Goal: Task Accomplishment & Management: Use online tool/utility

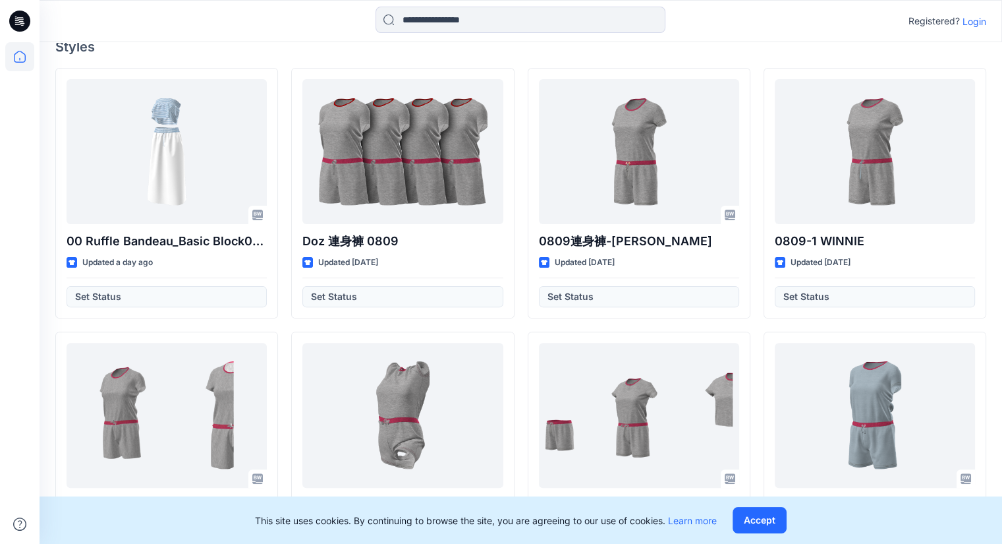
scroll to position [329, 0]
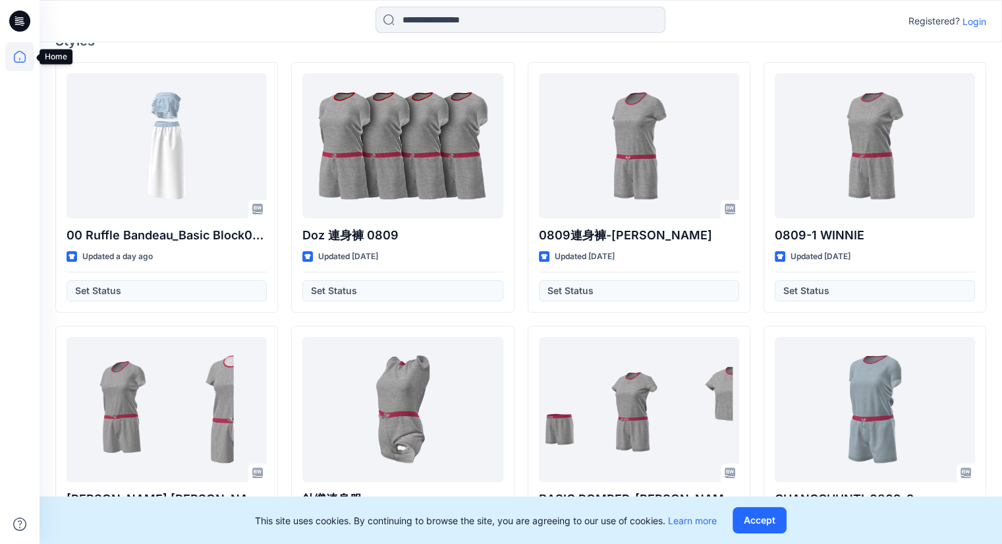
click at [21, 54] on icon at bounding box center [19, 56] width 29 height 29
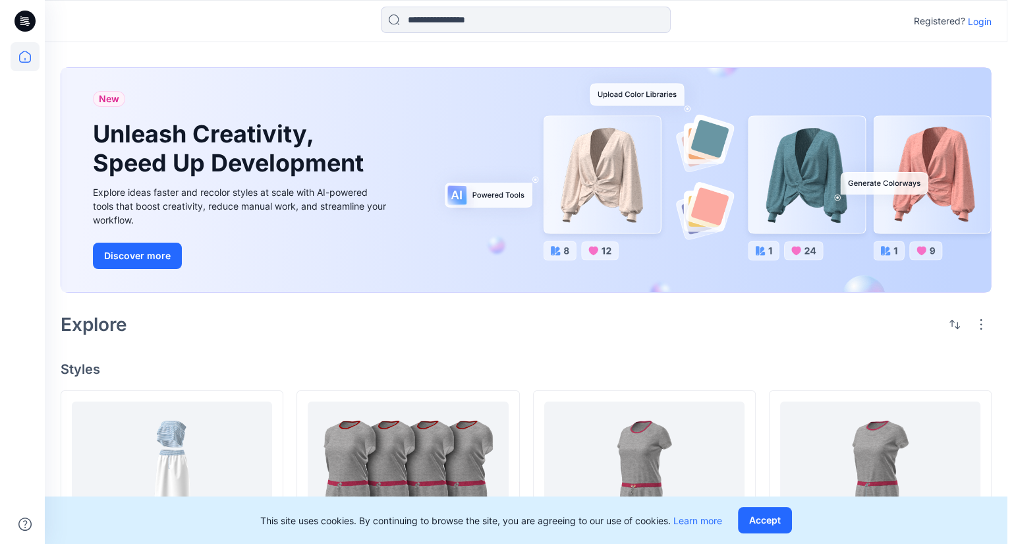
scroll to position [0, 0]
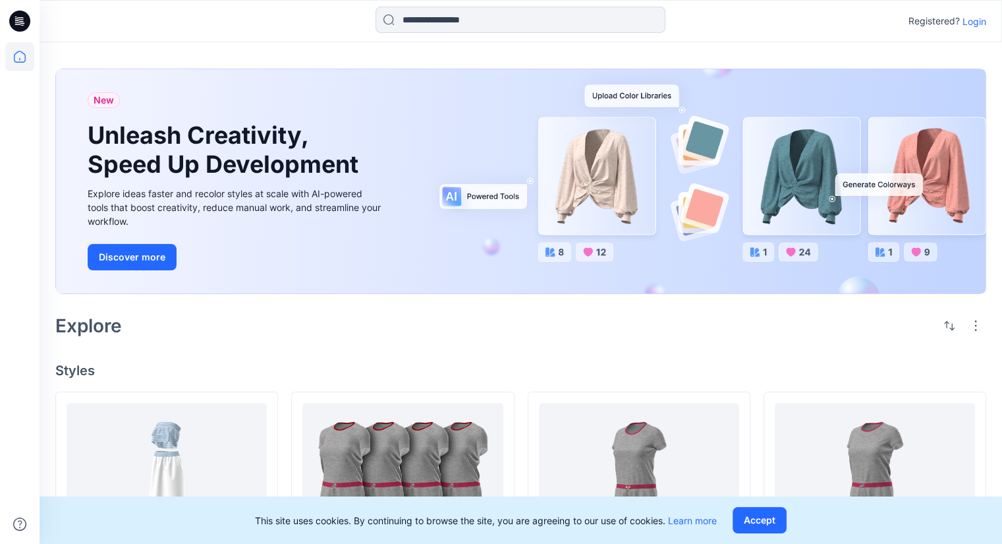
click at [971, 25] on p "Login" at bounding box center [975, 21] width 24 height 14
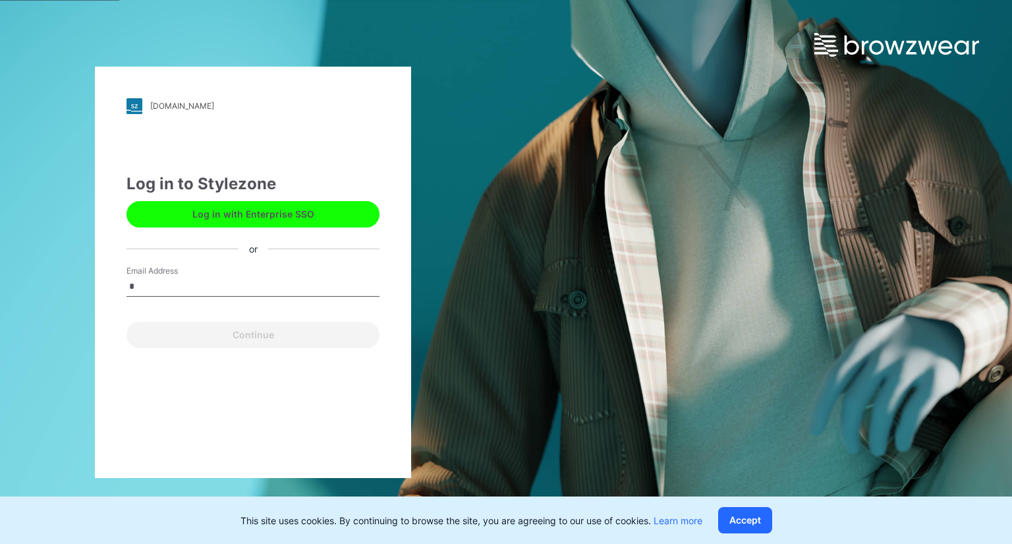
type input "**********"
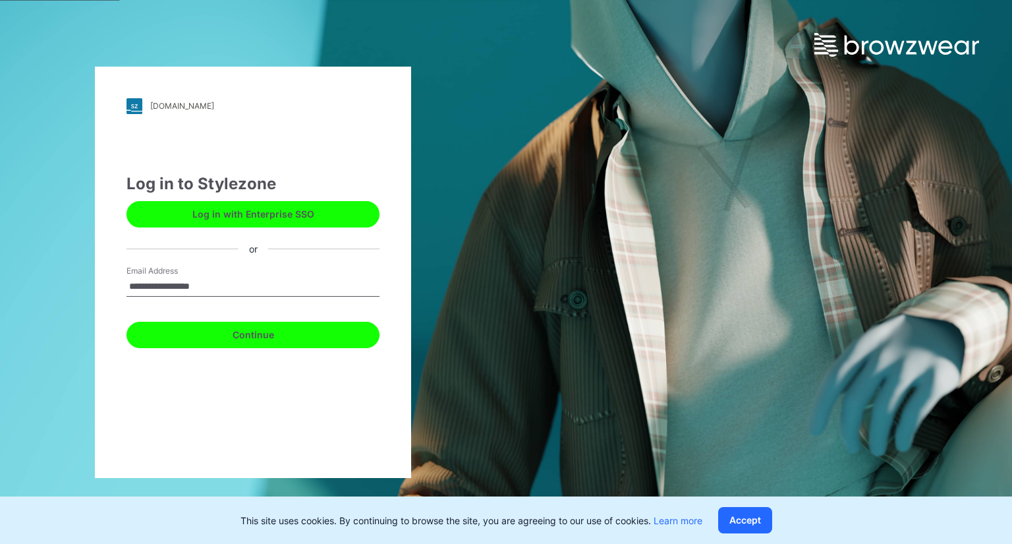
click at [269, 337] on button "Continue" at bounding box center [252, 335] width 253 height 26
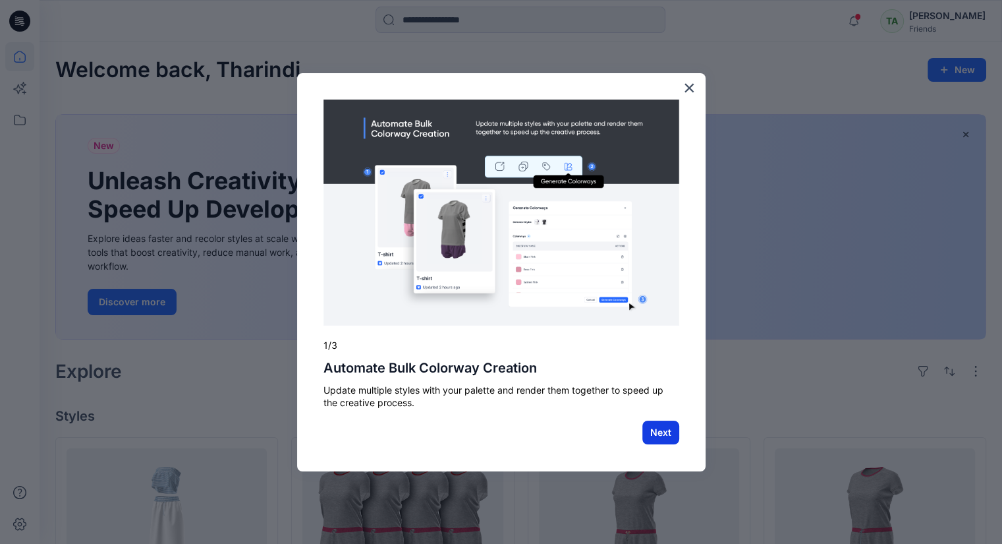
click at [664, 433] on button "Next" at bounding box center [660, 432] width 37 height 24
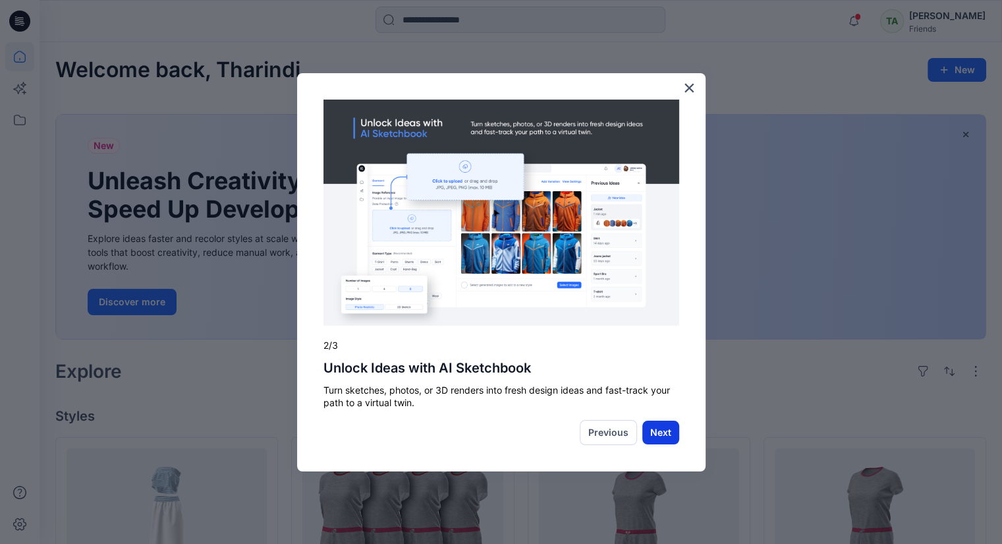
click at [665, 430] on button "Next" at bounding box center [660, 432] width 37 height 24
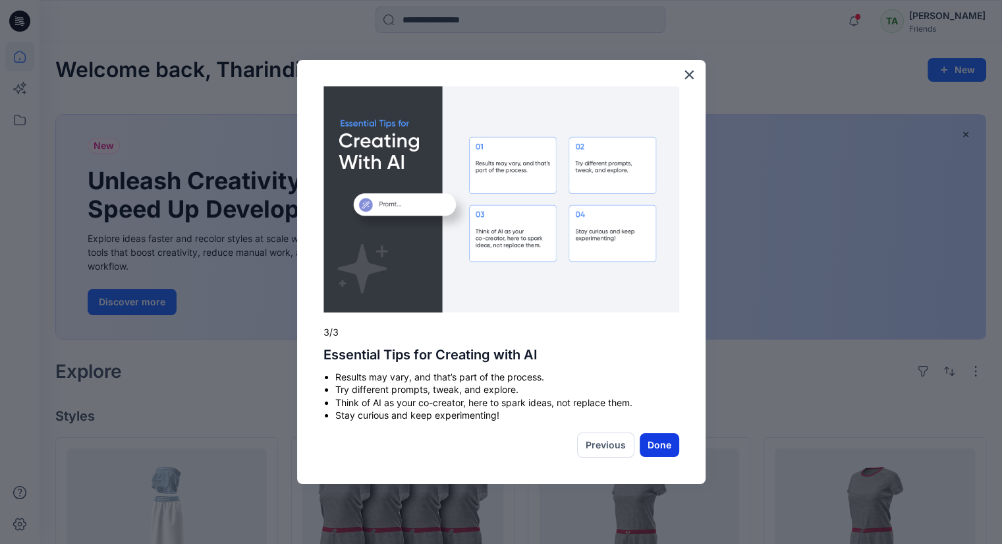
click at [669, 445] on button "Done" at bounding box center [660, 445] width 40 height 24
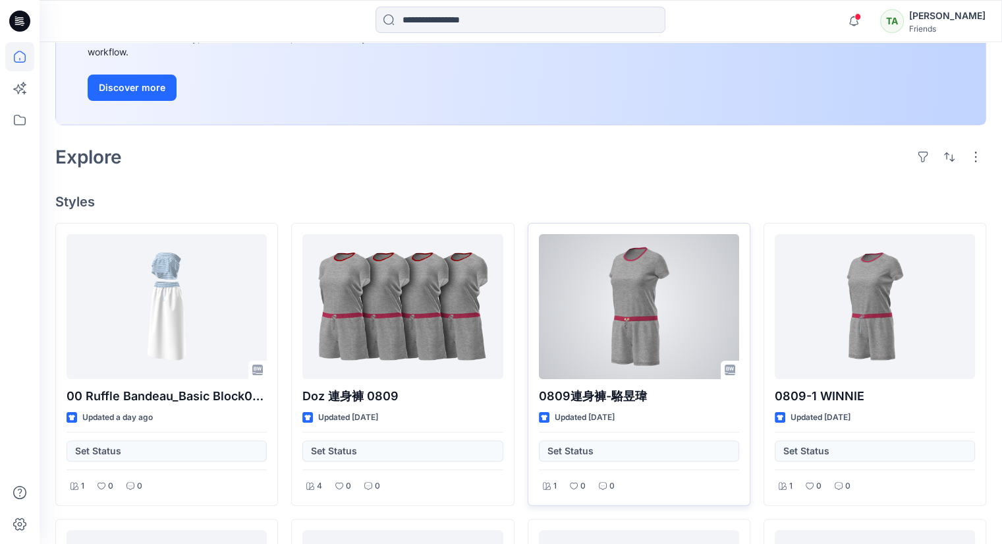
scroll to position [329, 0]
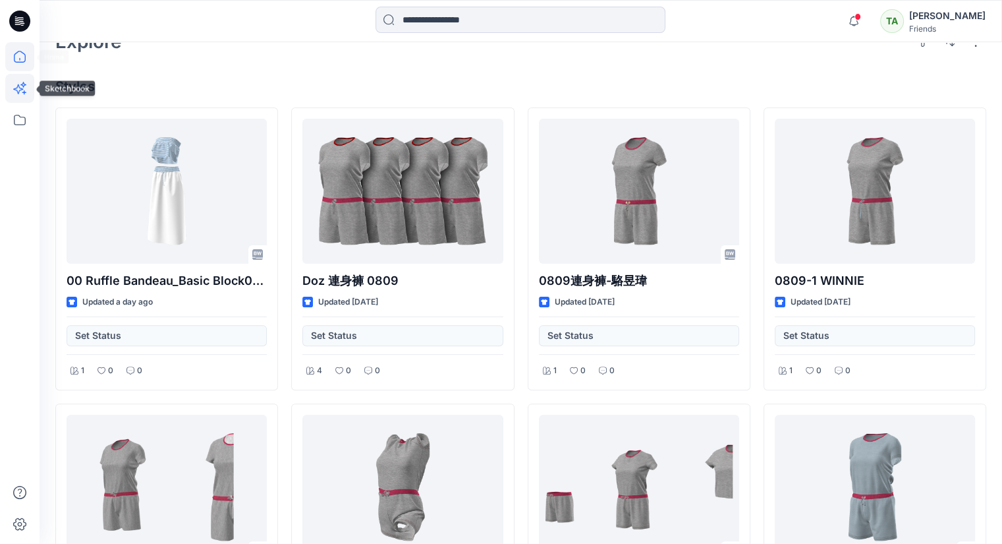
click at [32, 84] on icon at bounding box center [19, 88] width 29 height 29
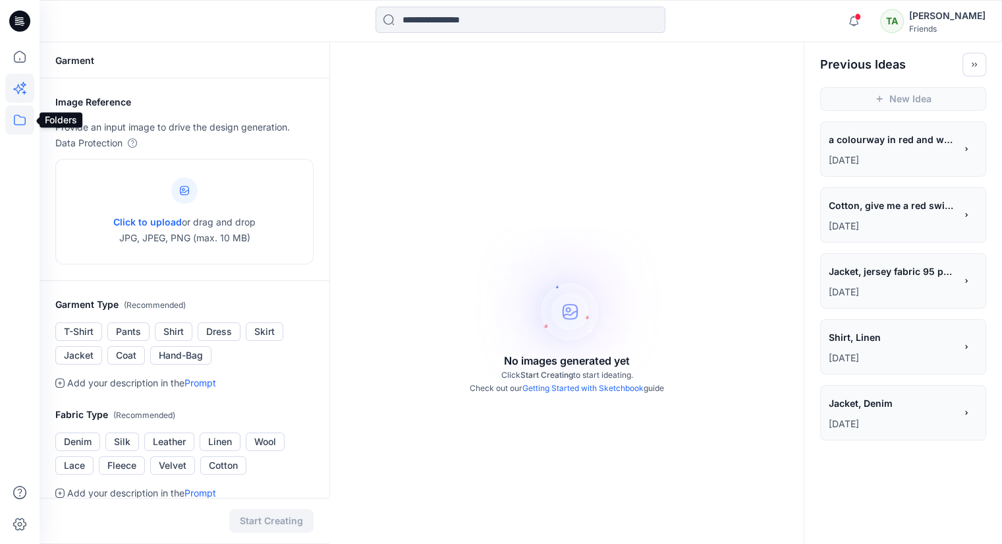
click at [21, 121] on icon at bounding box center [19, 119] width 29 height 29
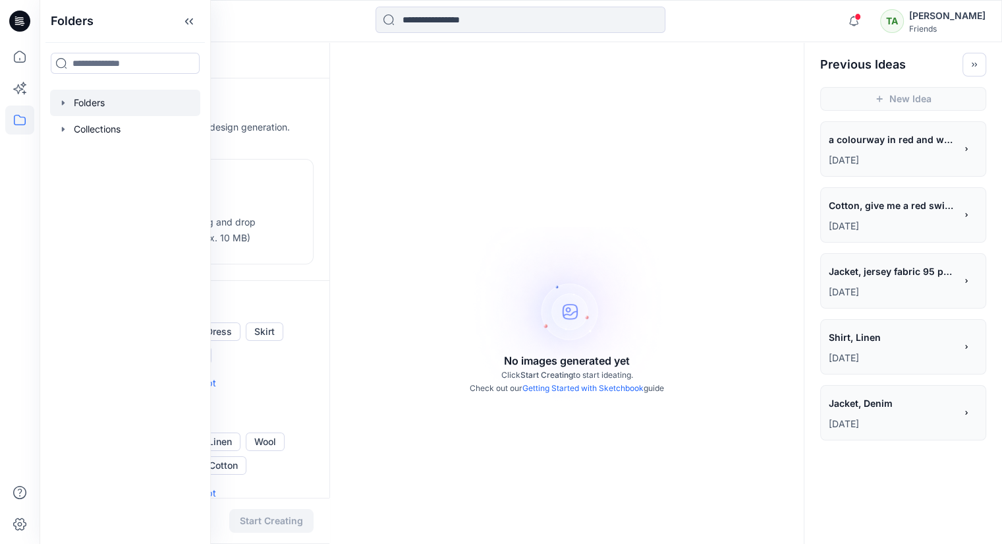
click at [123, 101] on div at bounding box center [125, 103] width 150 height 26
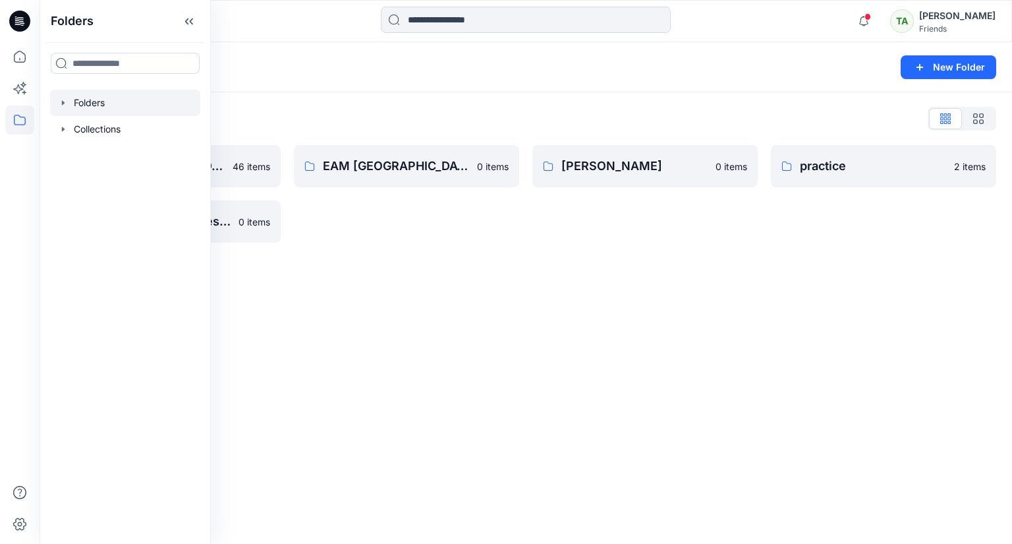
click at [741, 354] on div "Folders New Folder Folders List DMS Sri Lanka For Clients (Clone) 46 items Trai…" at bounding box center [526, 292] width 972 height 501
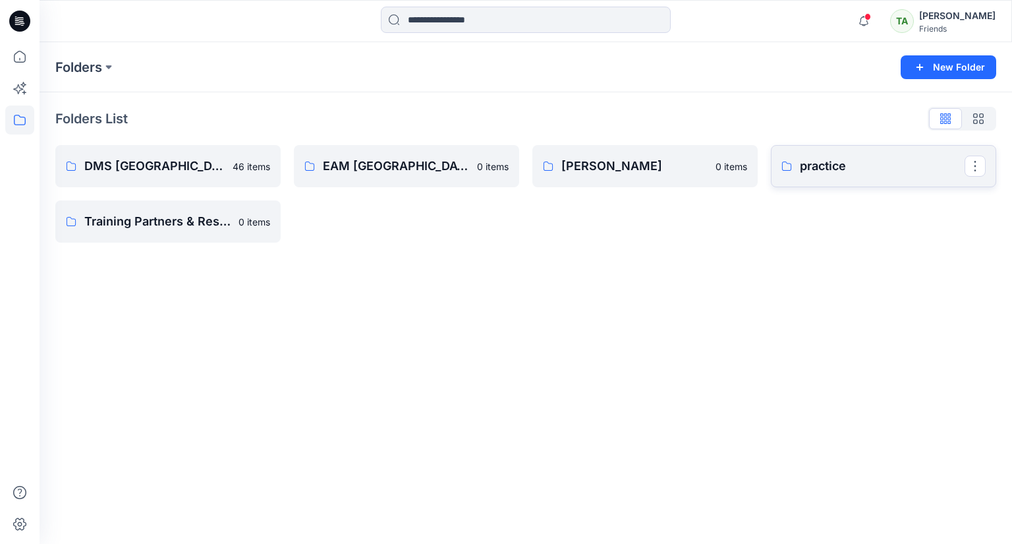
click at [850, 164] on p "practice" at bounding box center [882, 166] width 165 height 18
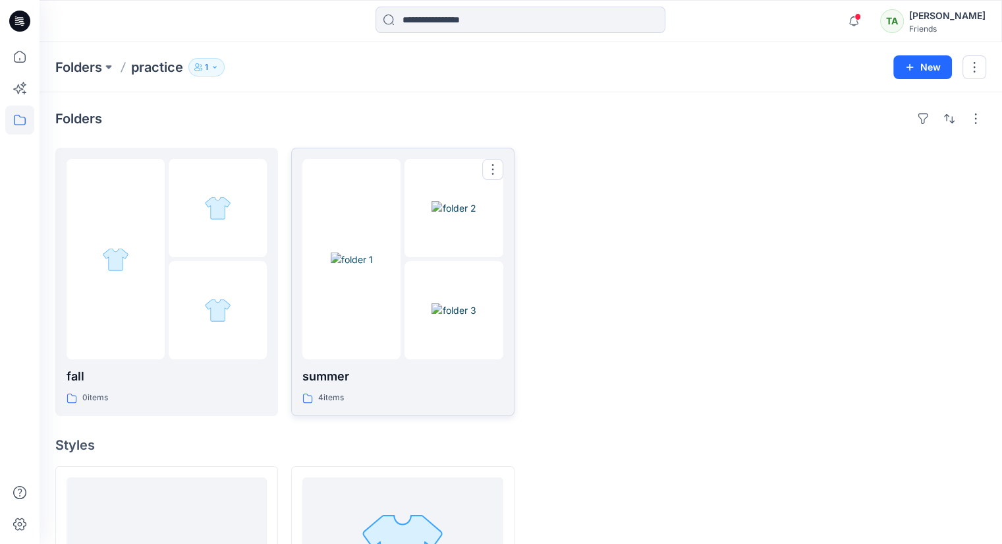
click at [465, 206] on img at bounding box center [454, 208] width 44 height 14
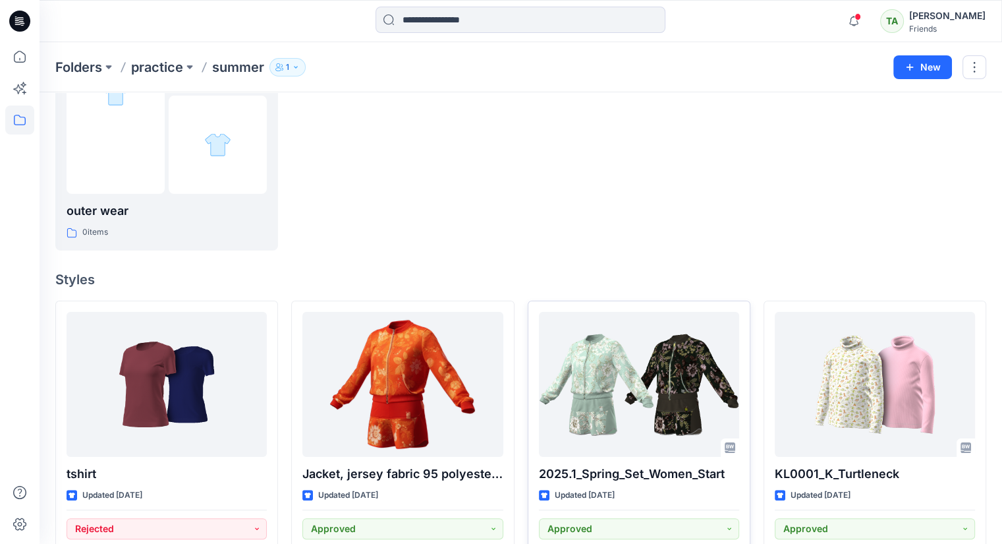
scroll to position [198, 0]
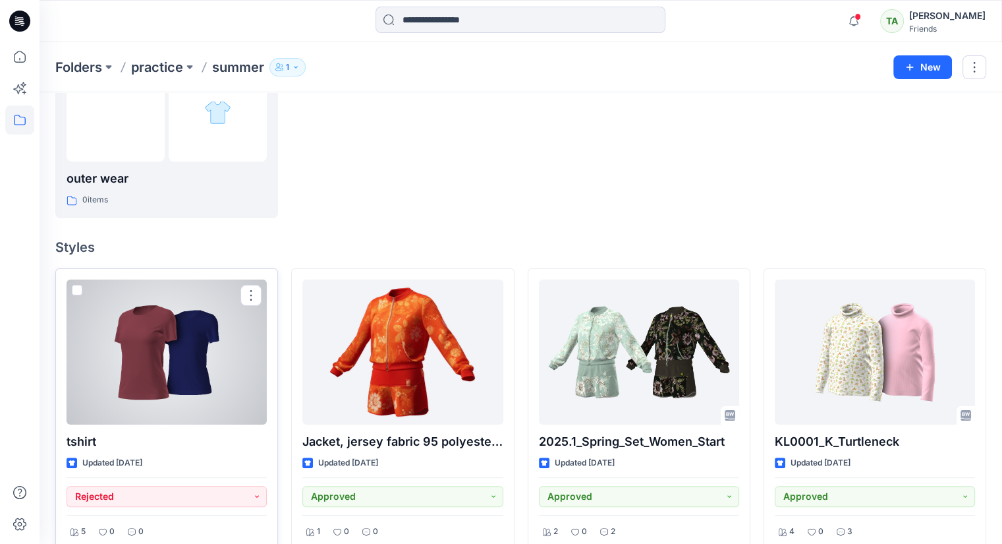
click at [177, 368] on div at bounding box center [167, 351] width 200 height 145
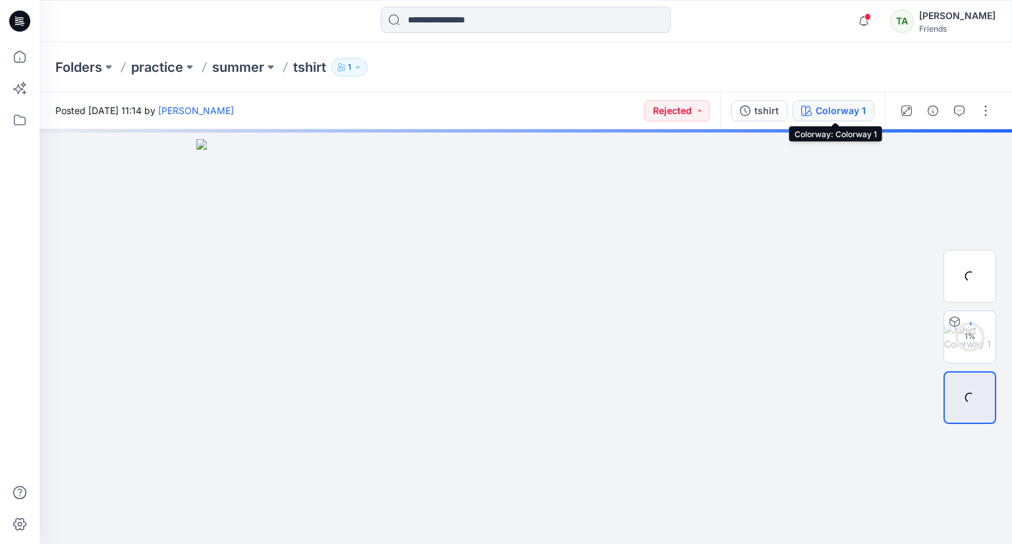
click at [854, 114] on div "Colorway 1" at bounding box center [841, 110] width 50 height 14
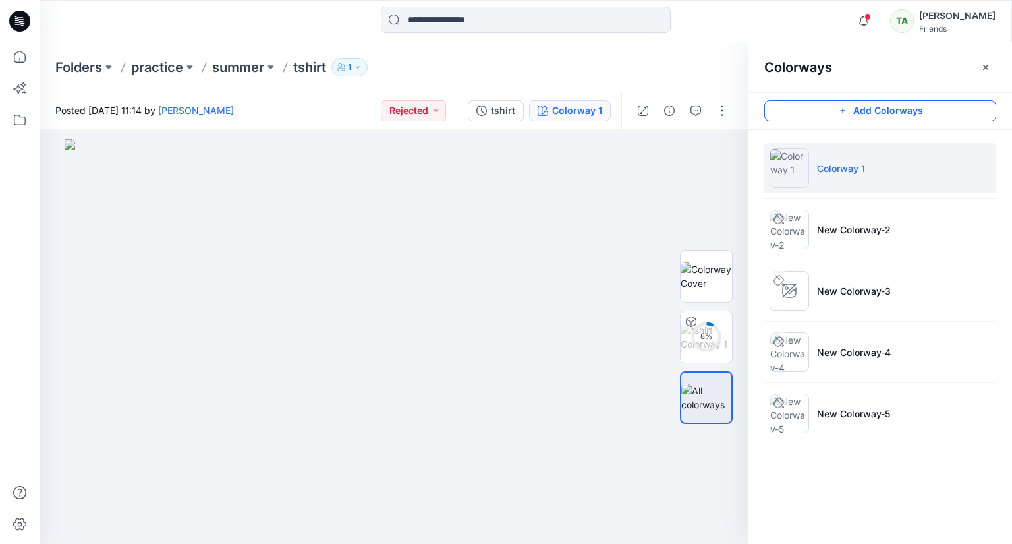
click at [877, 107] on button "Add Colorways" at bounding box center [880, 110] width 232 height 21
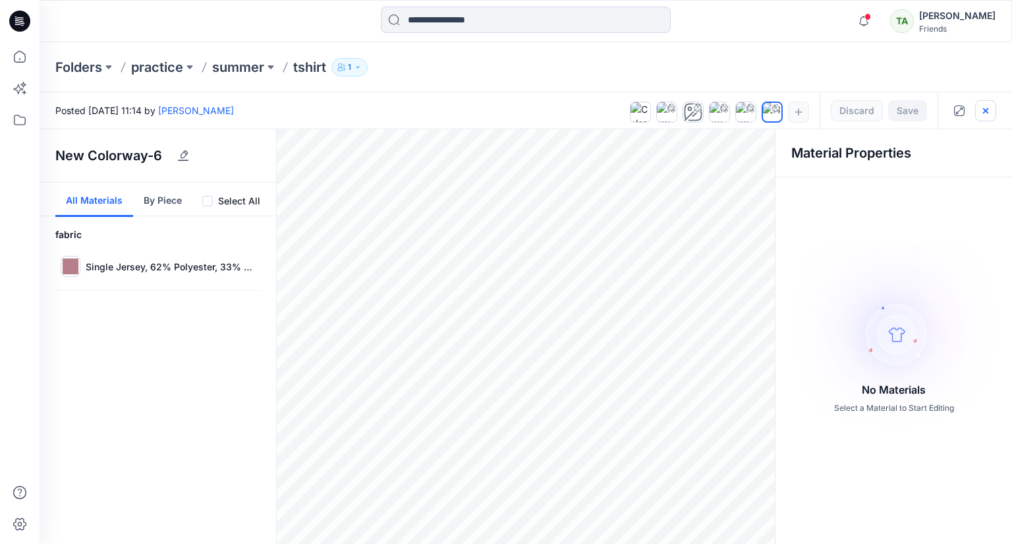
click at [983, 105] on icon "button" at bounding box center [985, 110] width 11 height 11
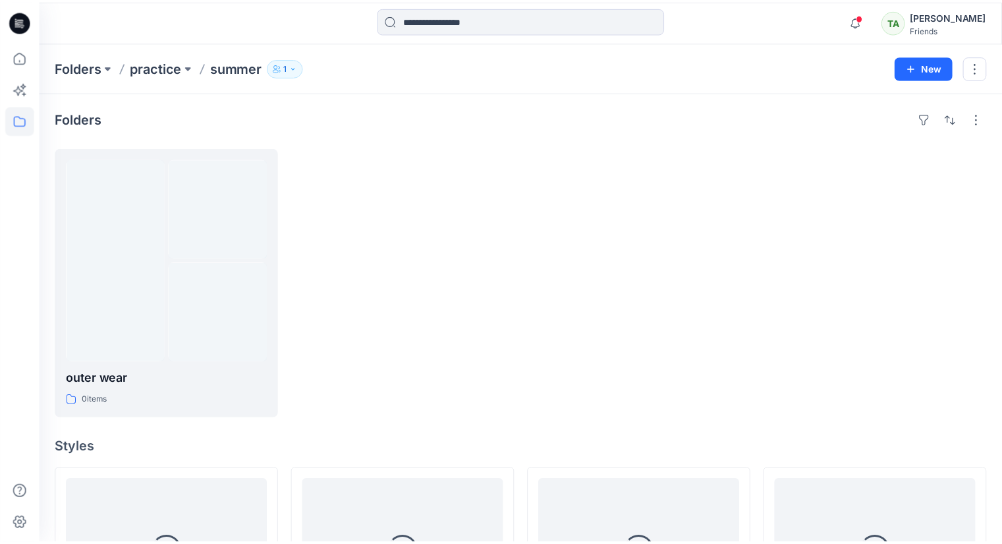
scroll to position [198, 0]
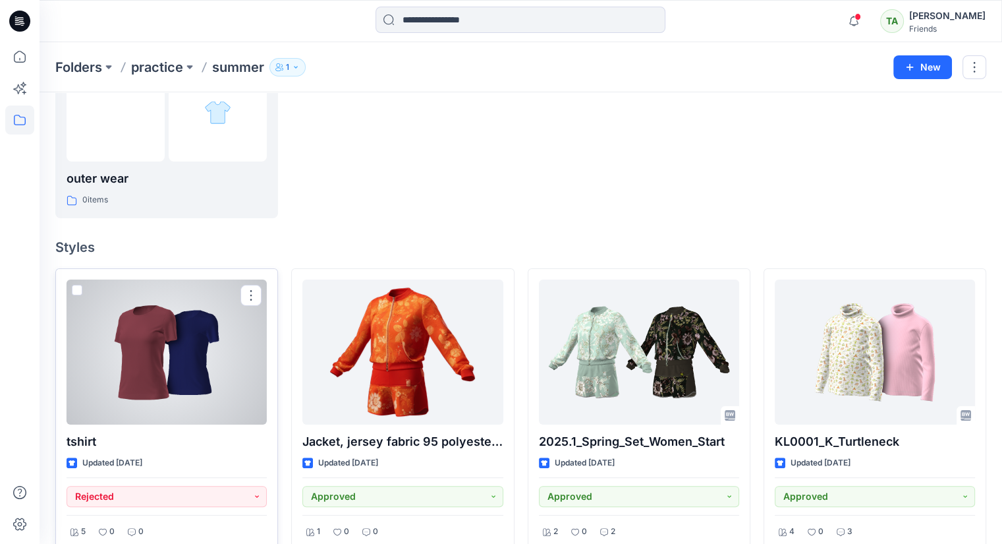
click at [76, 287] on span at bounding box center [77, 290] width 11 height 11
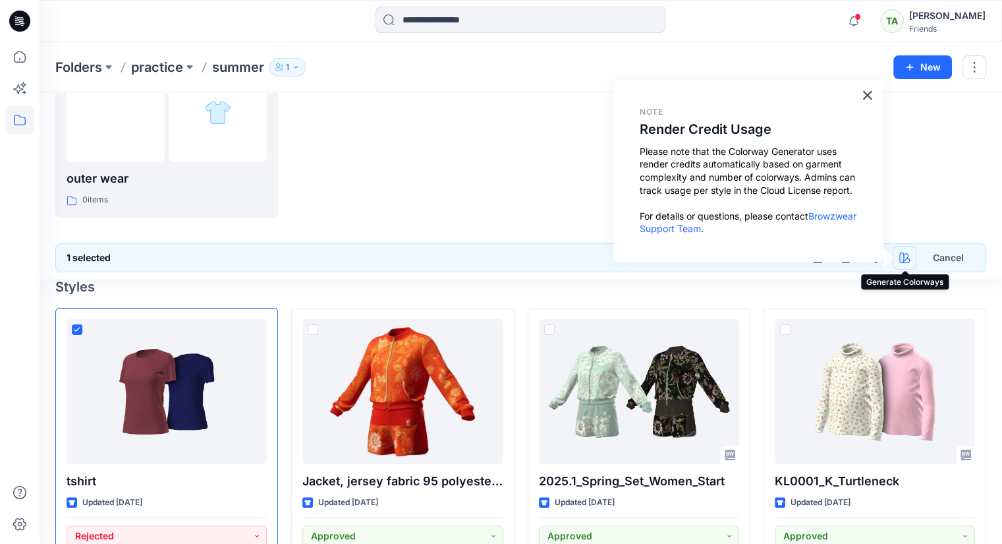
click at [904, 258] on icon "button" at bounding box center [904, 257] width 11 height 11
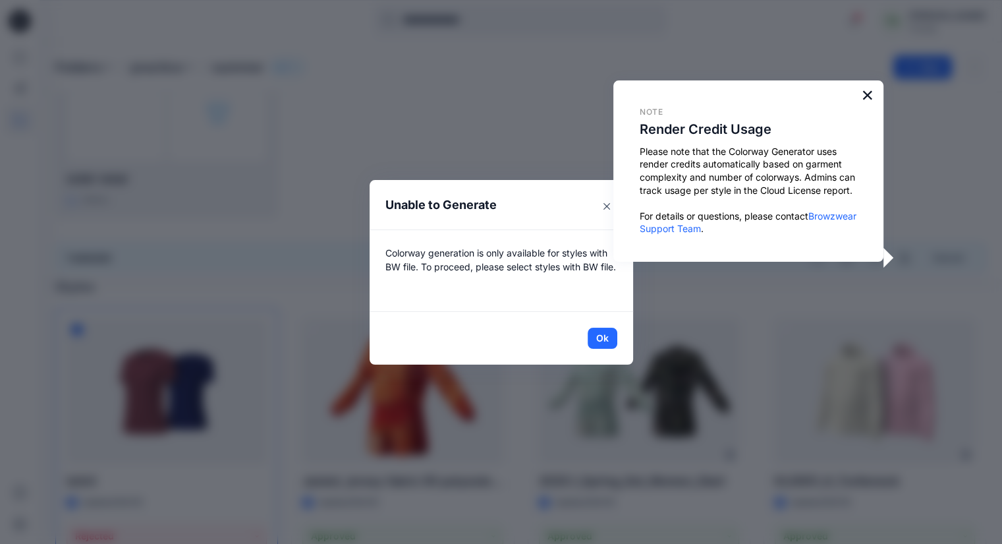
click at [868, 93] on button "×" at bounding box center [867, 94] width 13 height 21
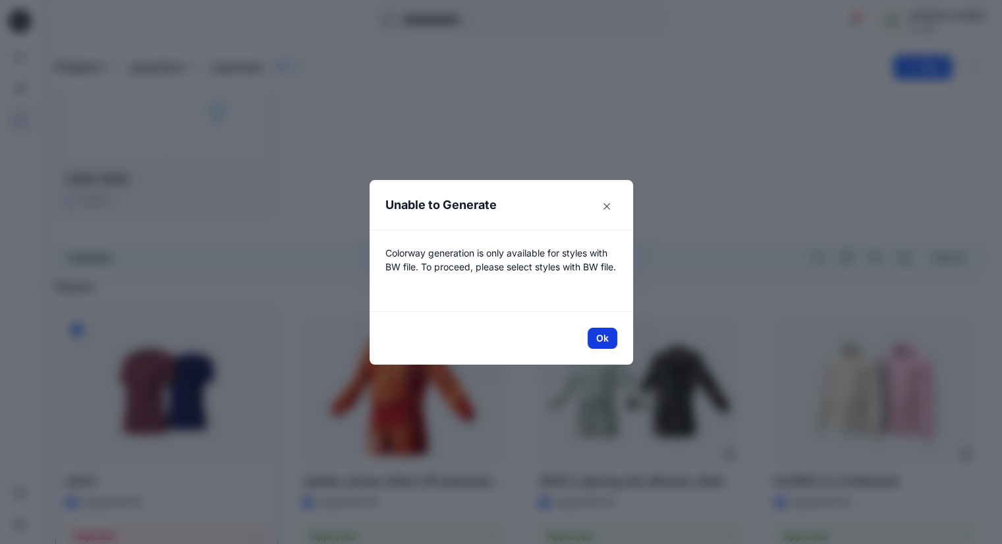
click at [604, 335] on button "Ok" at bounding box center [603, 337] width 30 height 21
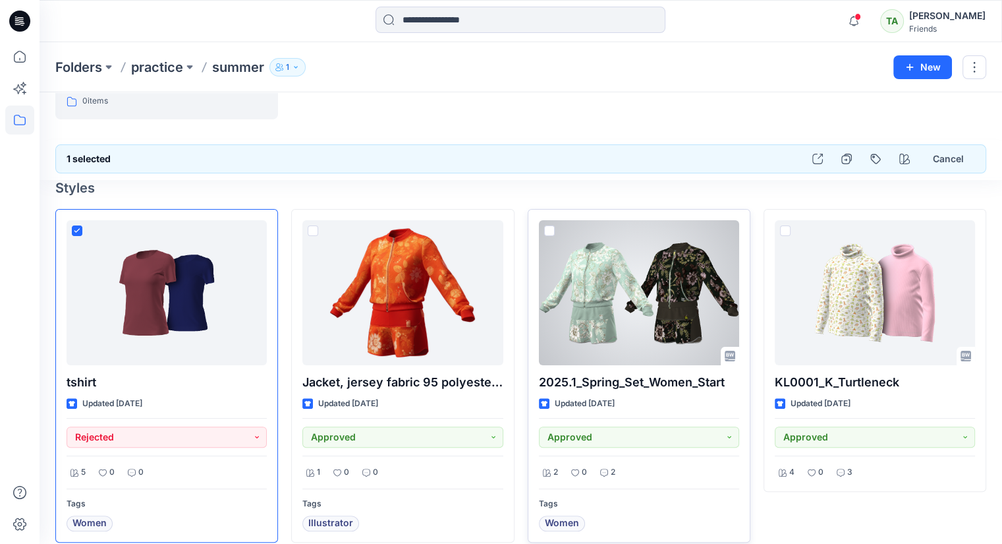
scroll to position [270, 0]
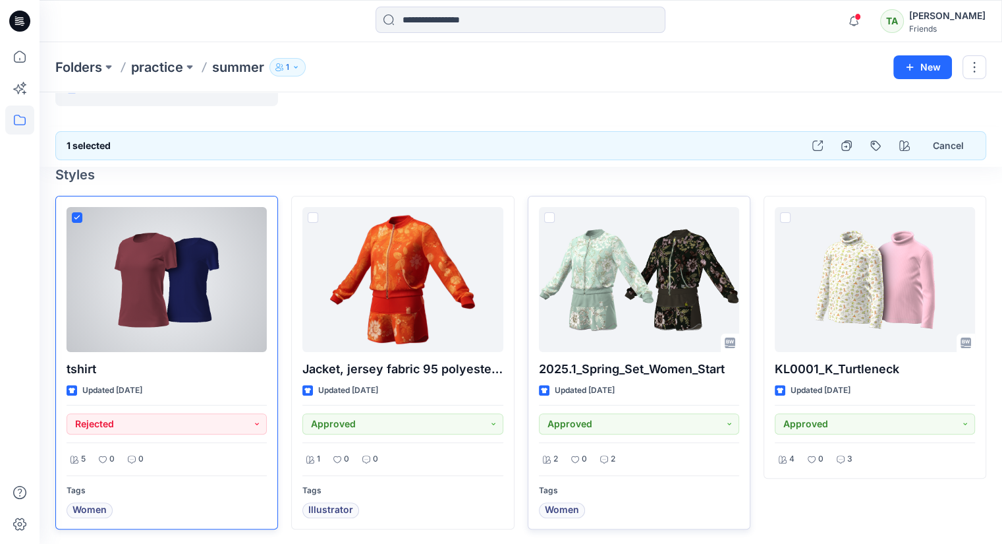
click at [80, 215] on span at bounding box center [77, 217] width 11 height 11
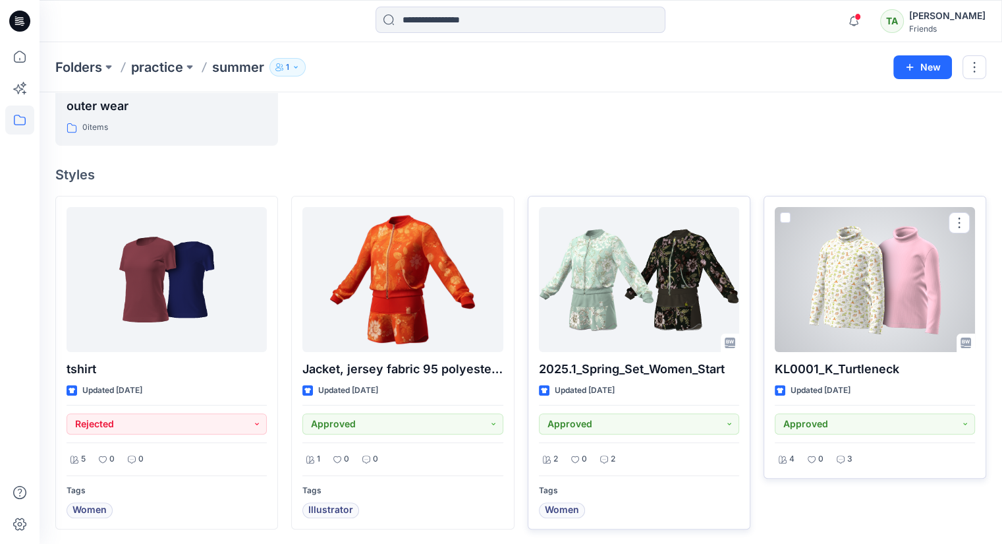
click at [785, 212] on span at bounding box center [785, 217] width 11 height 11
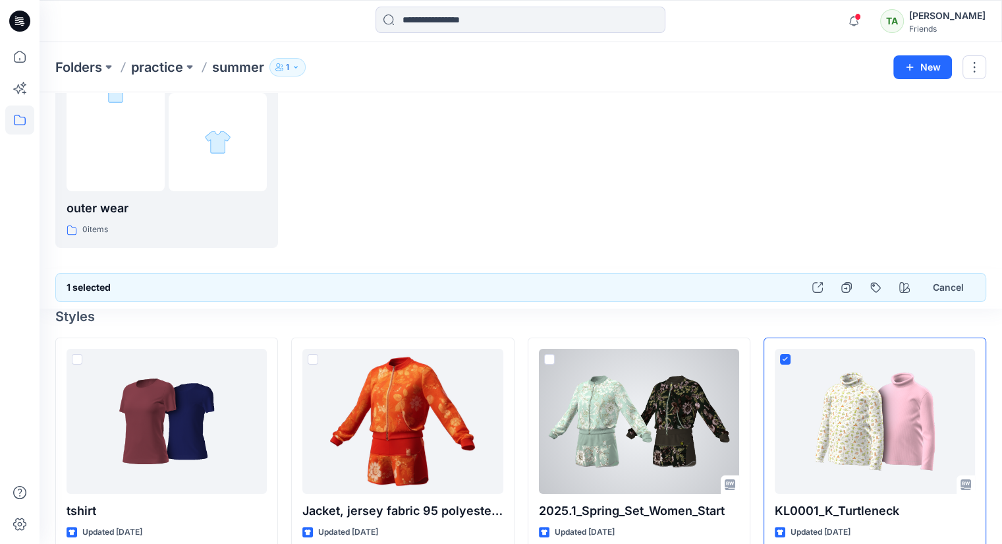
scroll to position [0, 0]
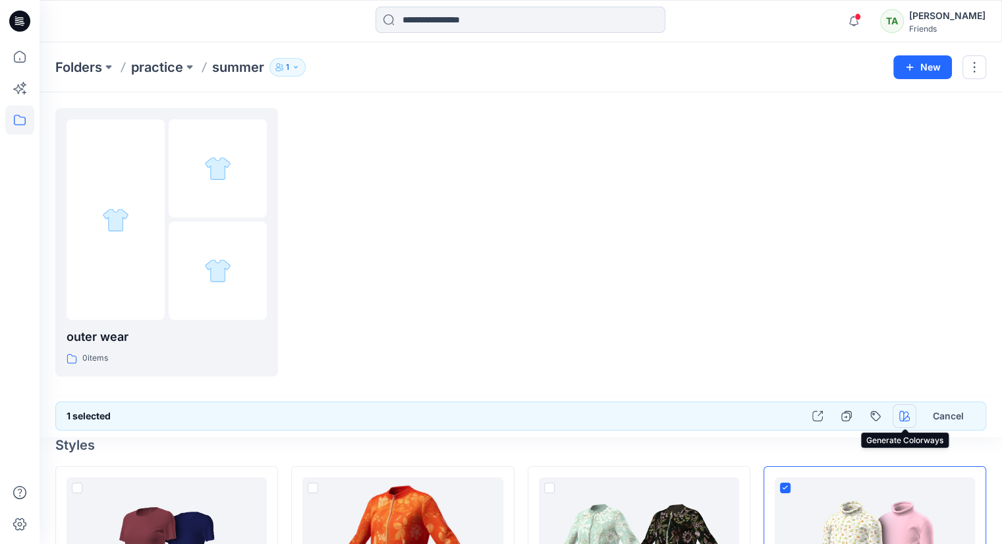
click at [905, 414] on icon "button" at bounding box center [904, 415] width 11 height 11
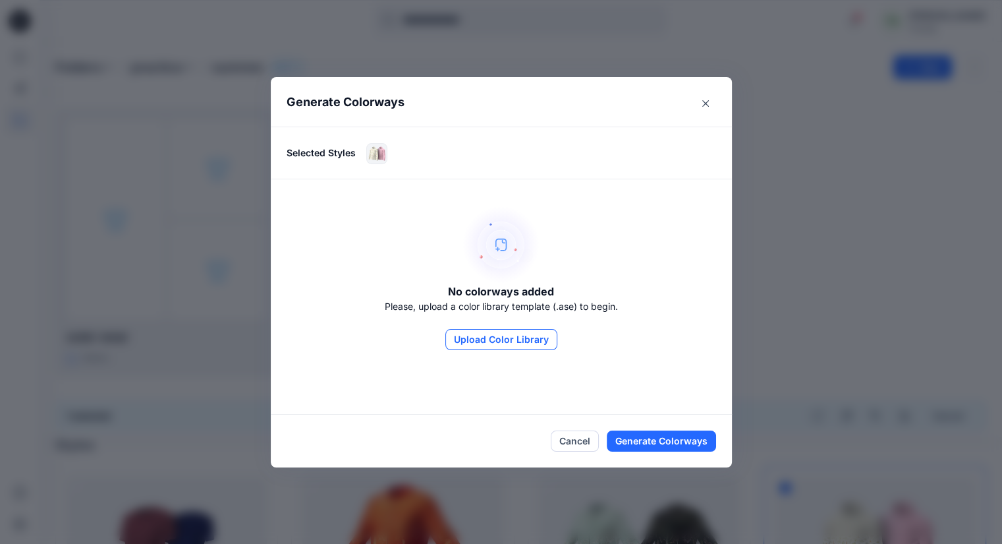
click at [501, 339] on button "Upload Color Library" at bounding box center [501, 339] width 112 height 21
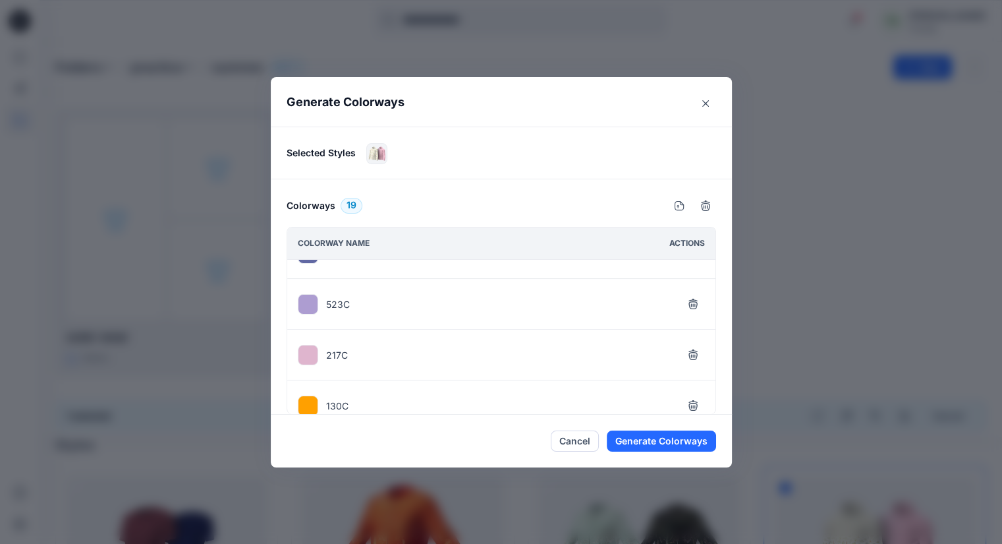
scroll to position [802, 0]
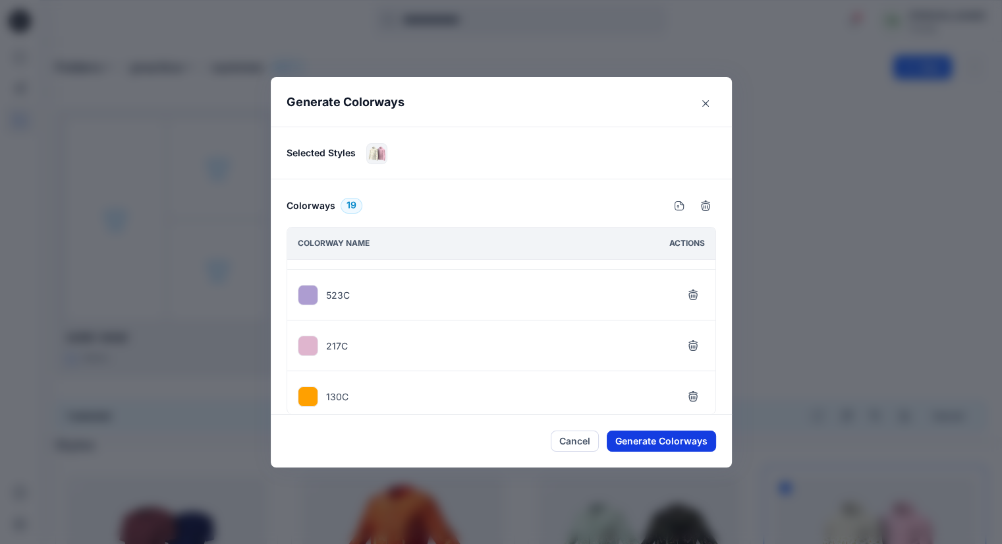
click at [690, 435] on button "Generate Colorways" at bounding box center [661, 440] width 109 height 21
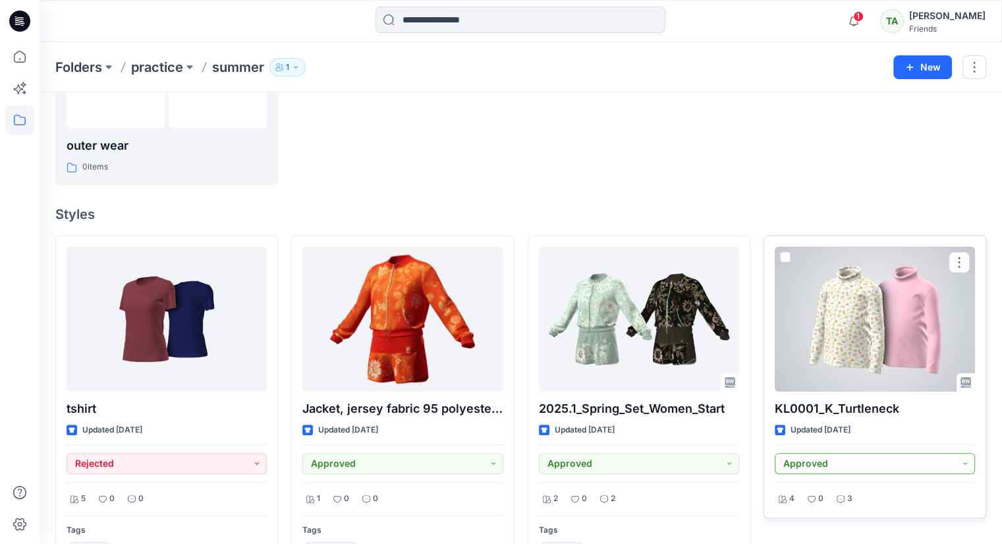
scroll to position [270, 0]
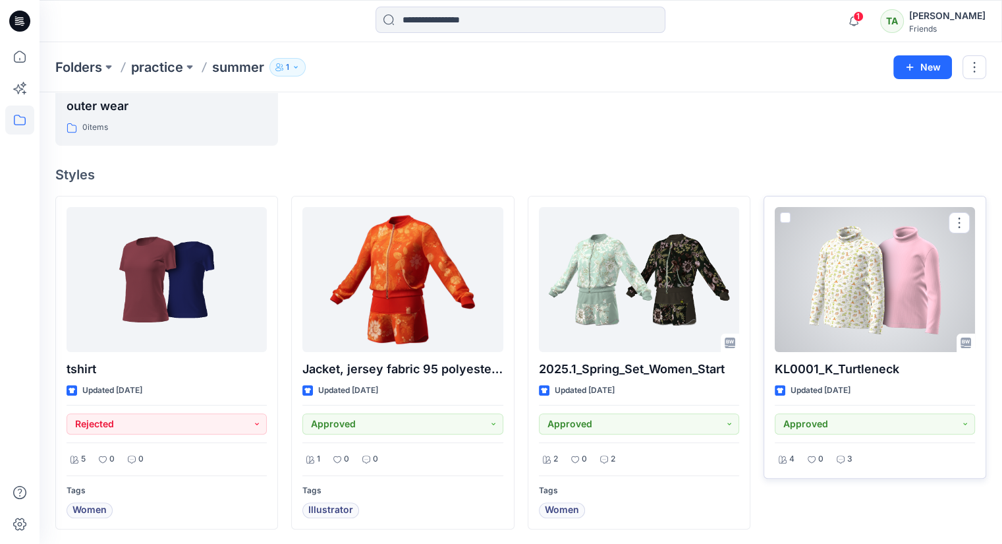
click at [898, 283] on div at bounding box center [875, 279] width 200 height 145
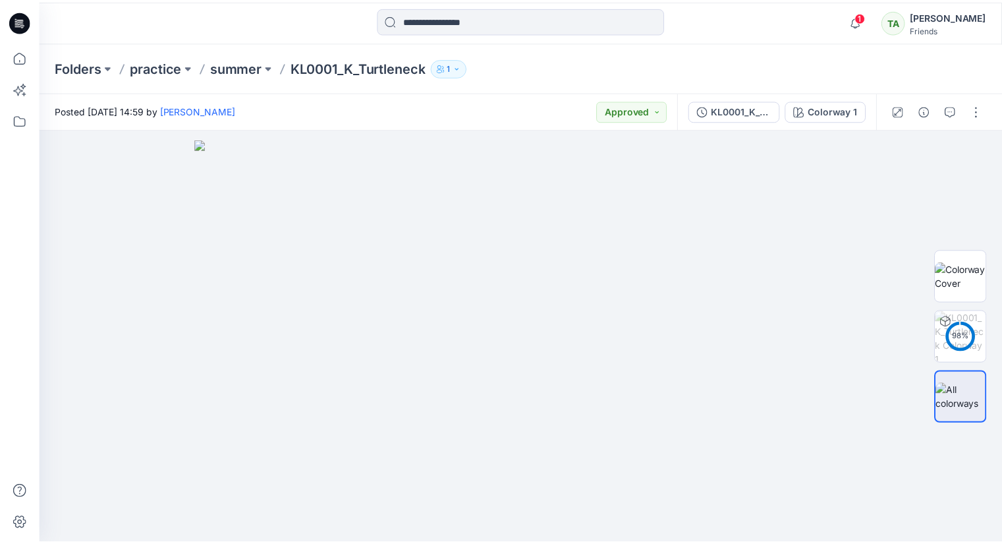
scroll to position [270, 0]
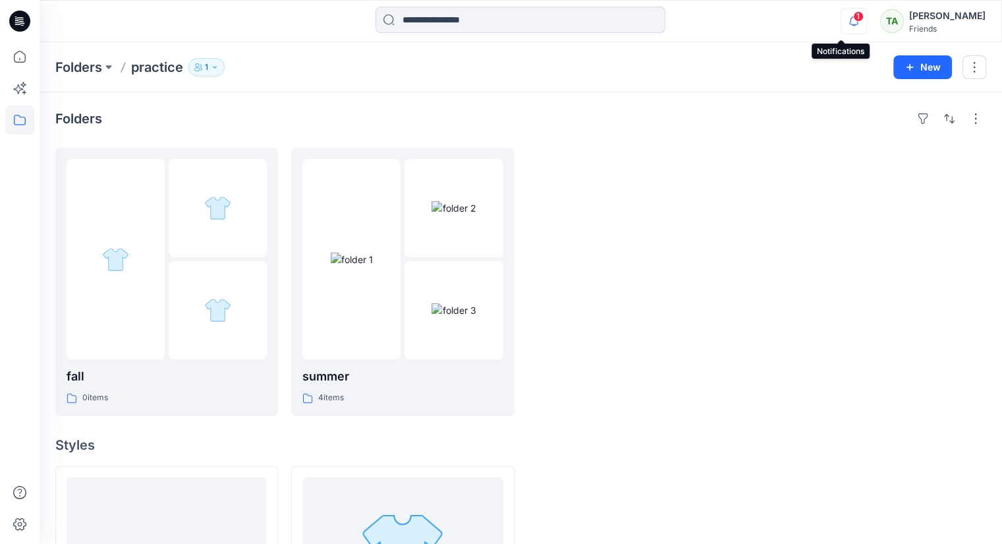
click at [849, 24] on icon "button" at bounding box center [853, 20] width 9 height 9
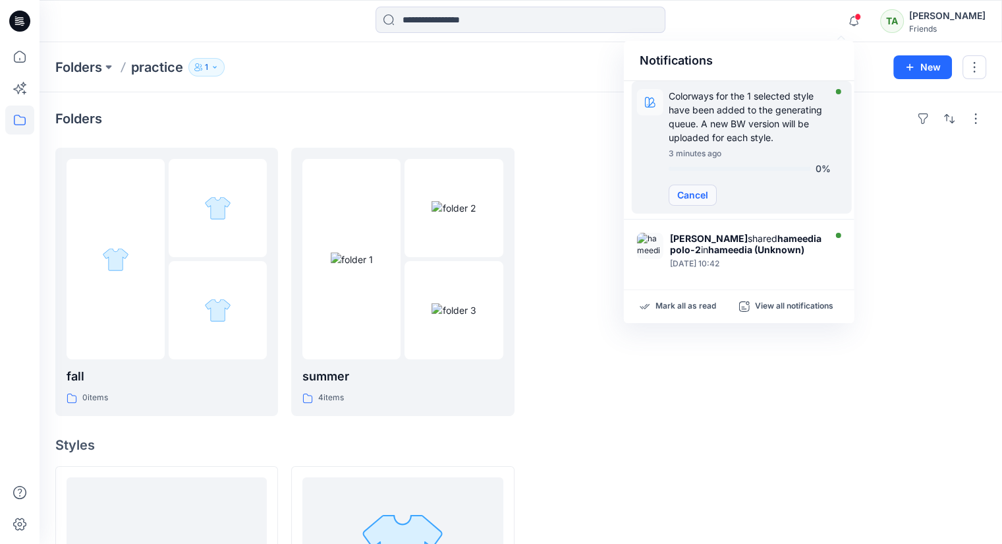
click at [691, 198] on button "Cancel" at bounding box center [693, 194] width 48 height 21
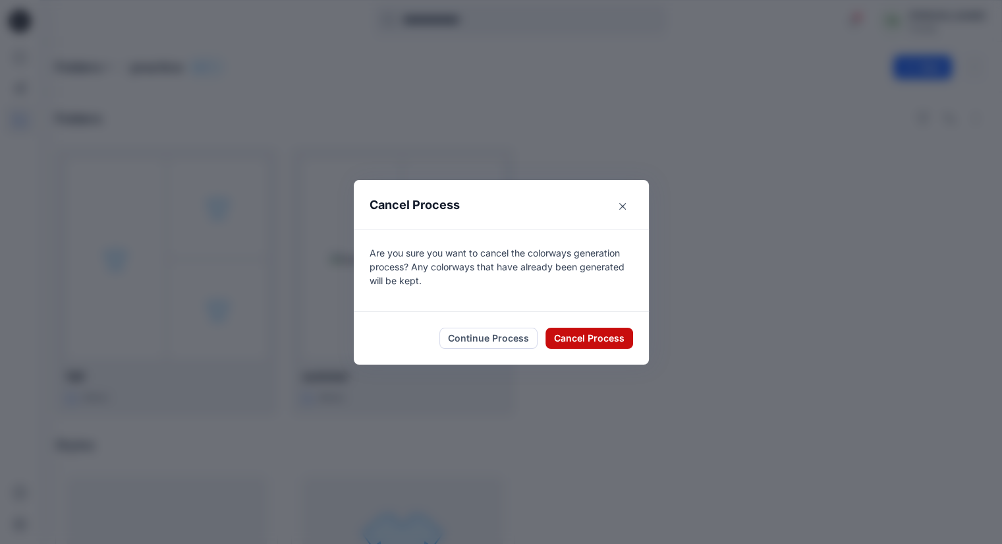
click at [586, 335] on button "Cancel Process" at bounding box center [590, 337] width 88 height 21
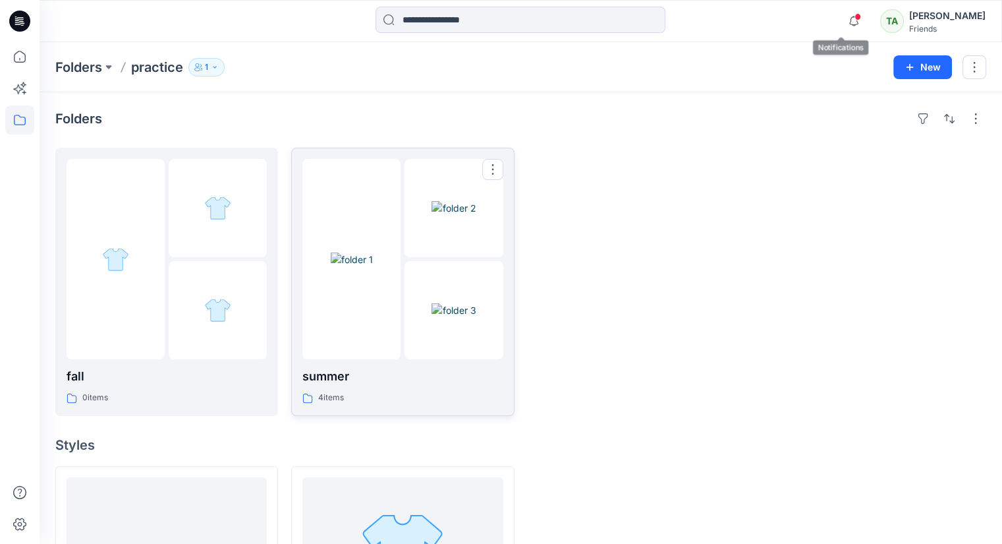
click at [331, 266] on img at bounding box center [352, 259] width 42 height 14
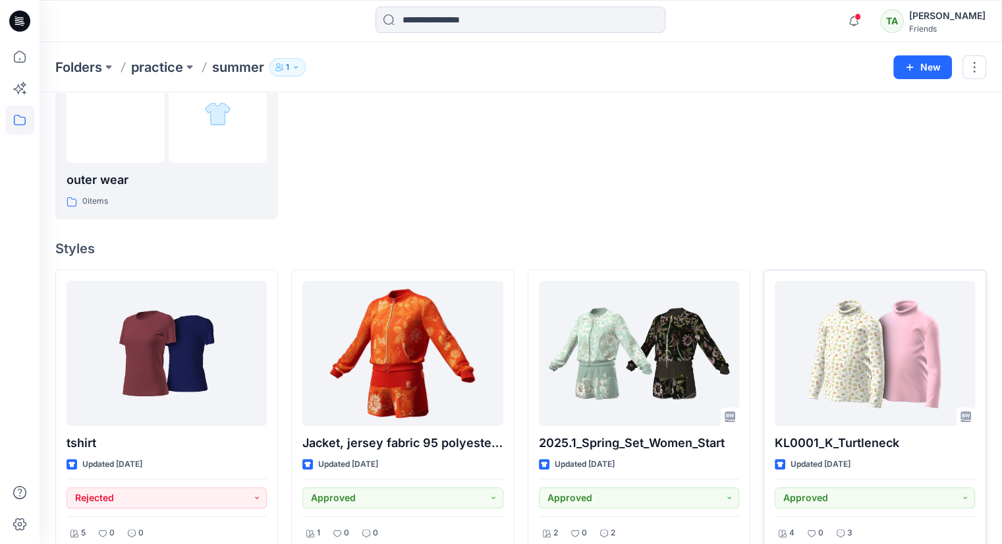
scroll to position [198, 0]
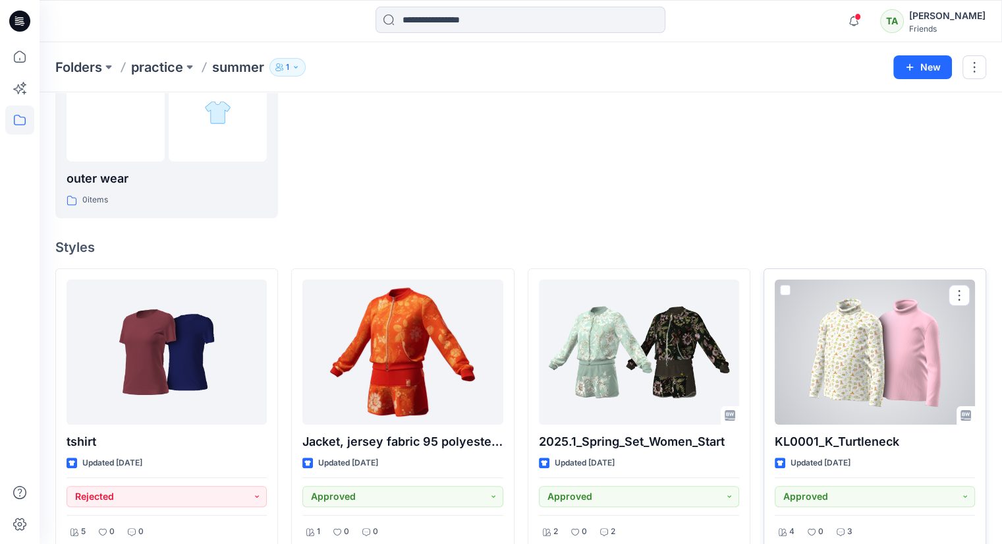
click at [785, 287] on span at bounding box center [785, 290] width 11 height 11
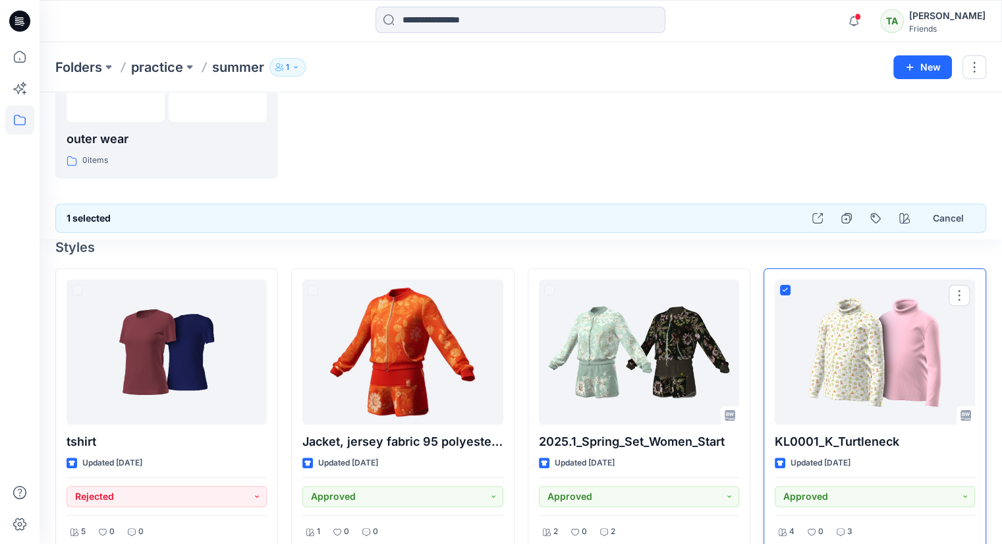
scroll to position [158, 0]
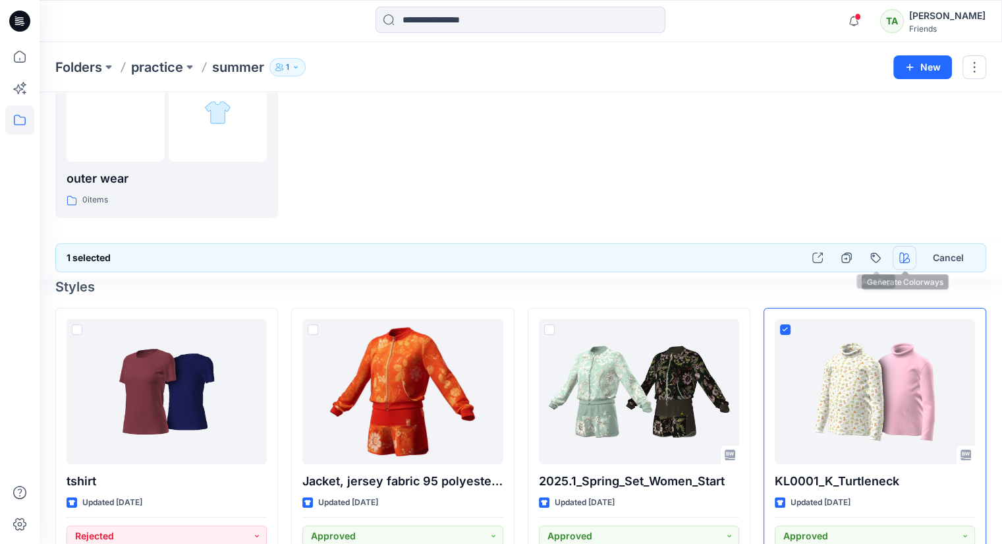
click at [906, 256] on icon "button" at bounding box center [904, 257] width 11 height 11
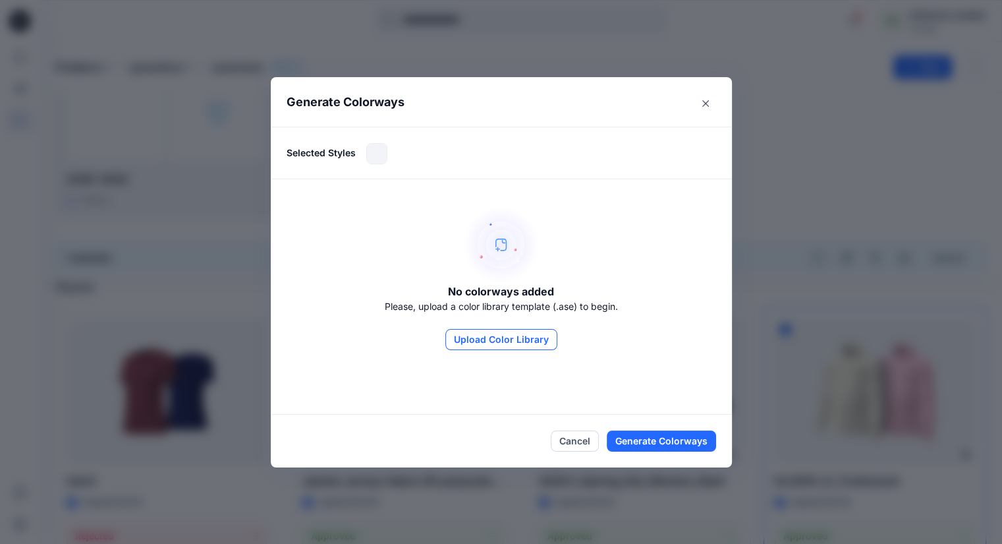
click at [536, 338] on button "Upload Color Library" at bounding box center [501, 339] width 112 height 21
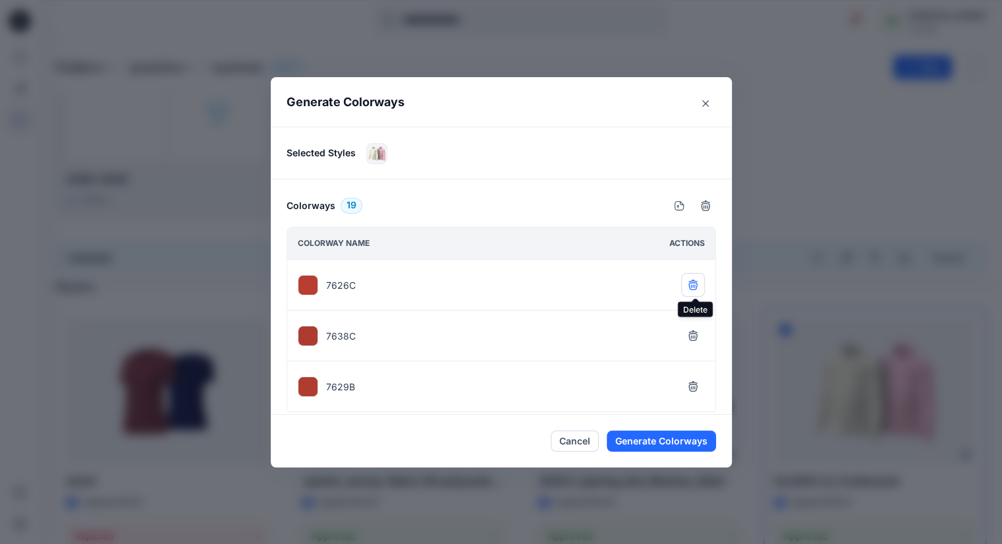
click at [696, 285] on icon "button" at bounding box center [693, 284] width 11 height 11
click at [696, 330] on icon "button" at bounding box center [693, 335] width 11 height 11
click at [696, 285] on icon "button" at bounding box center [693, 284] width 11 height 11
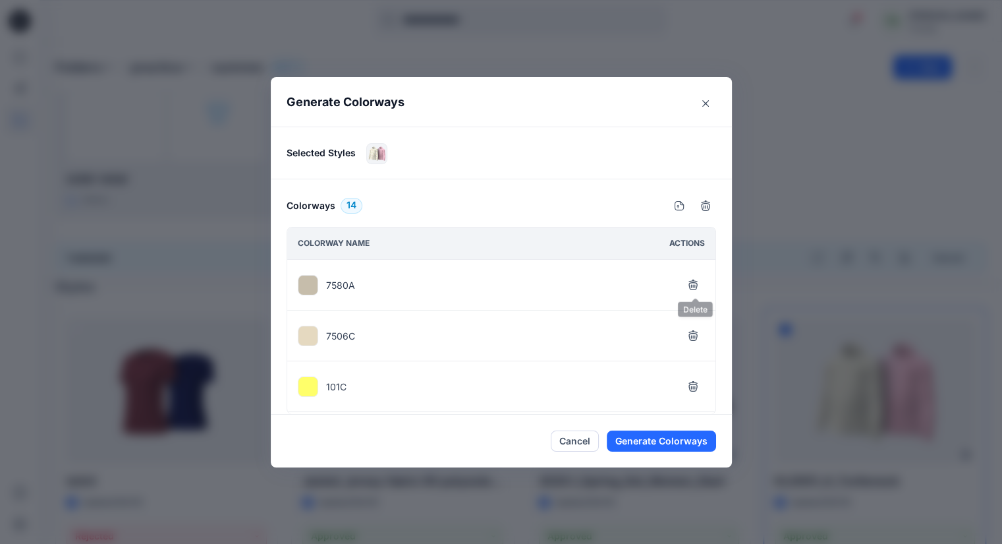
click at [696, 285] on icon "button" at bounding box center [693, 284] width 11 height 11
click at [696, 330] on icon "button" at bounding box center [693, 335] width 11 height 11
click at [696, 285] on icon "button" at bounding box center [693, 284] width 11 height 11
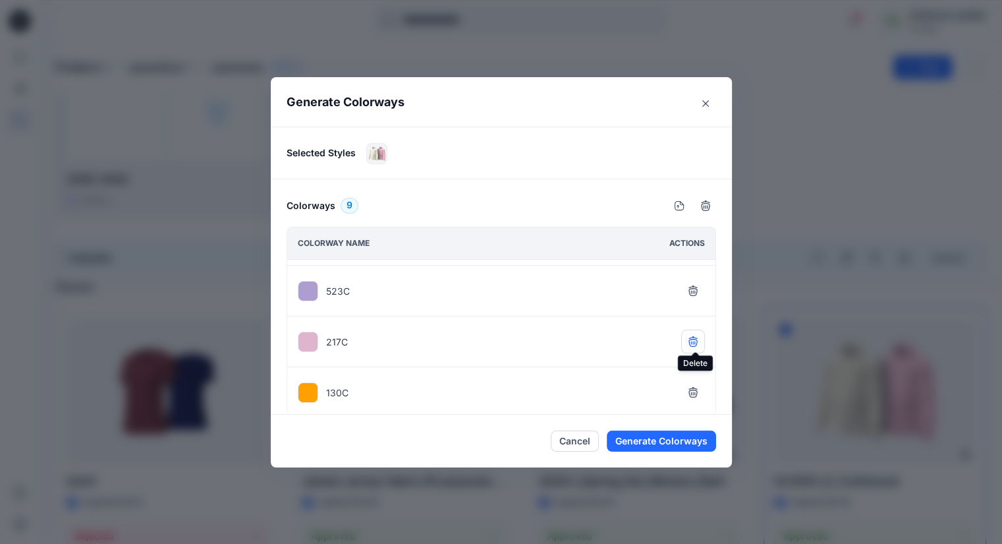
click at [703, 331] on button "button" at bounding box center [693, 341] width 24 height 24
click at [698, 339] on icon "button" at bounding box center [693, 341] width 11 height 11
click at [692, 389] on icon "button" at bounding box center [692, 393] width 9 height 8
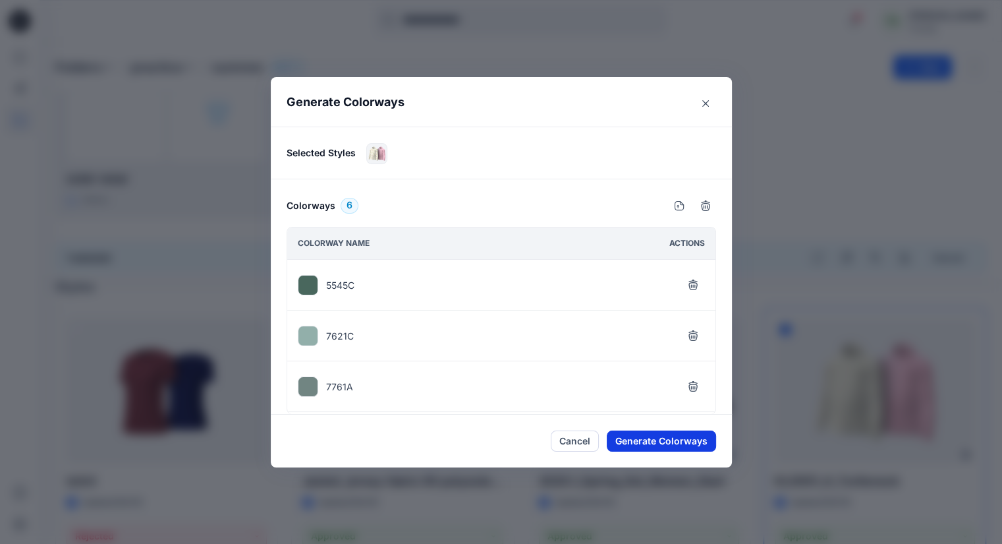
click at [688, 435] on button "Generate Colorways" at bounding box center [661, 440] width 109 height 21
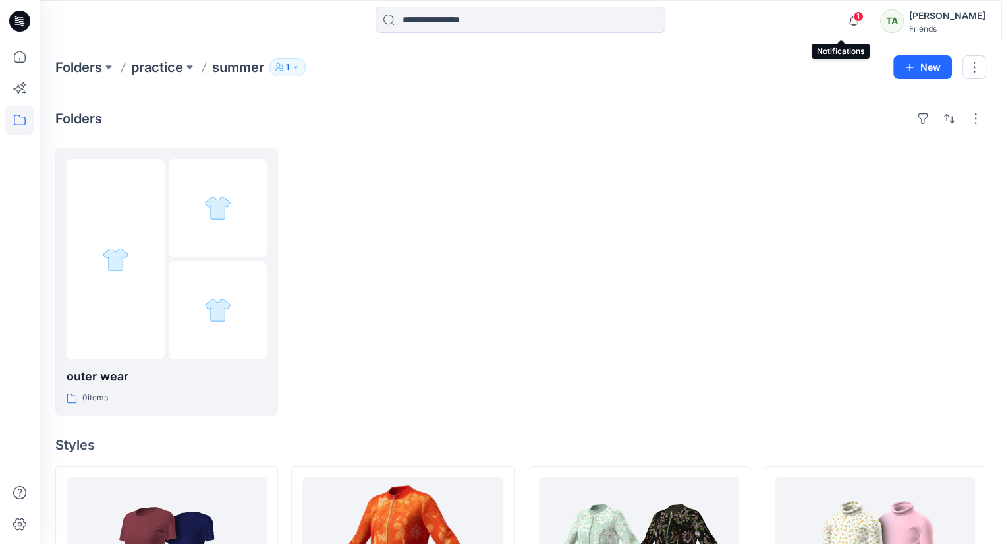
click at [853, 16] on span "1" at bounding box center [858, 16] width 11 height 11
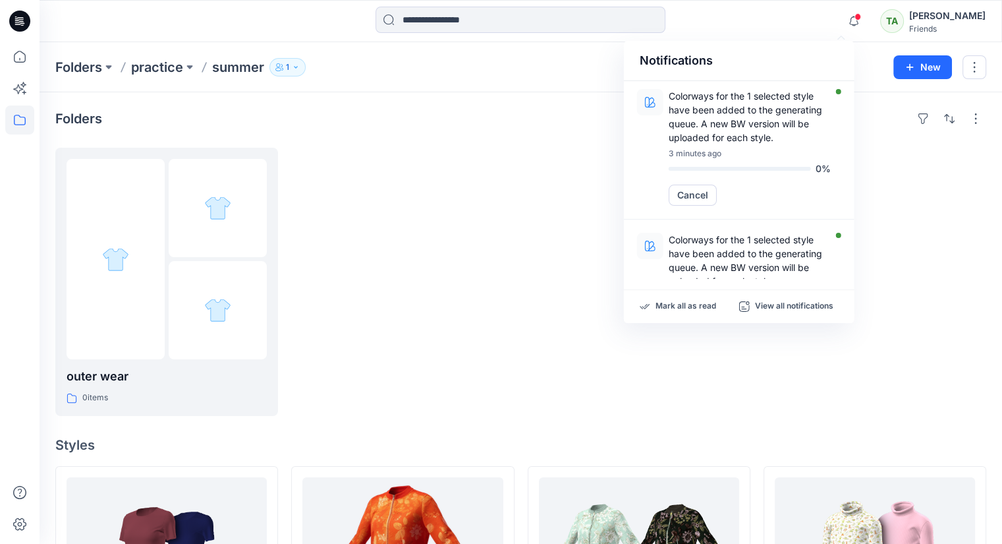
drag, startPoint x: 797, startPoint y: 285, endPoint x: 797, endPoint y: 322, distance: 36.9
click at [801, 289] on div "Notifications Colorways for the 1 selected style have been added to the generat…" at bounding box center [739, 182] width 231 height 282
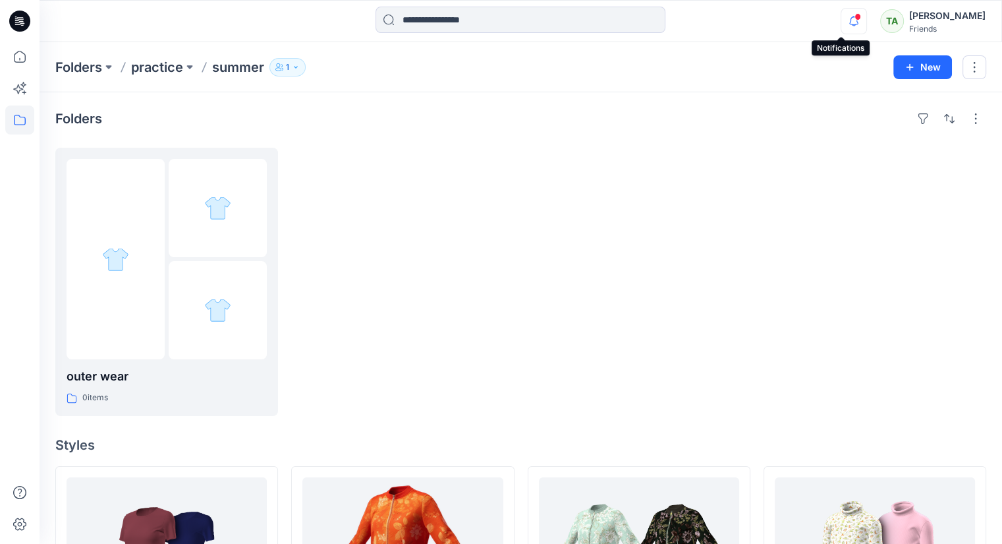
click at [841, 22] on icon "button" at bounding box center [853, 21] width 25 height 26
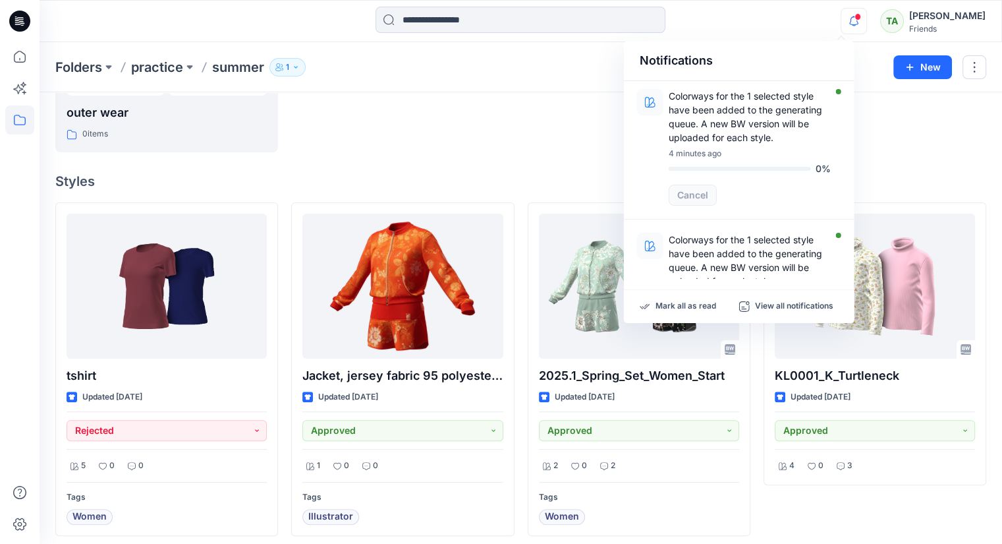
scroll to position [270, 0]
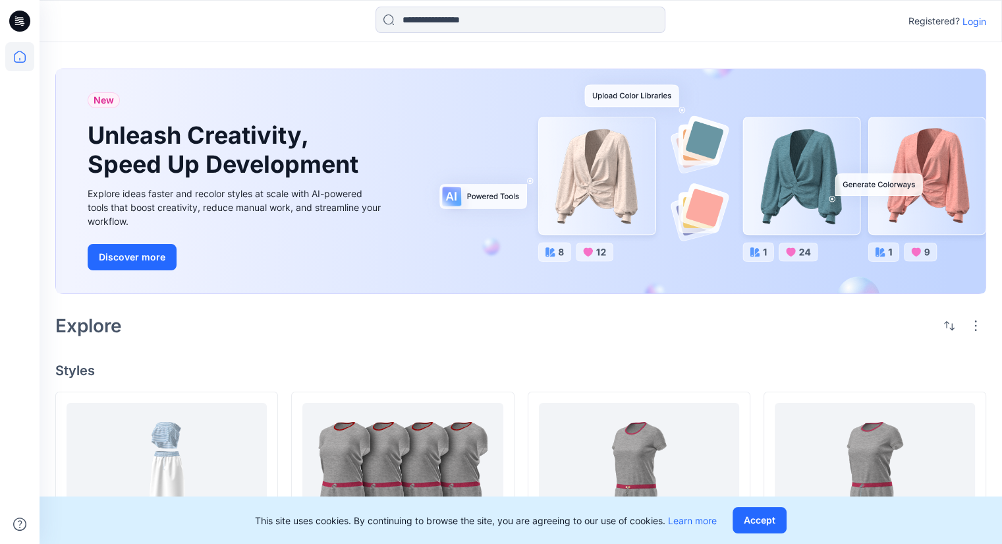
click at [970, 22] on p "Login" at bounding box center [975, 21] width 24 height 14
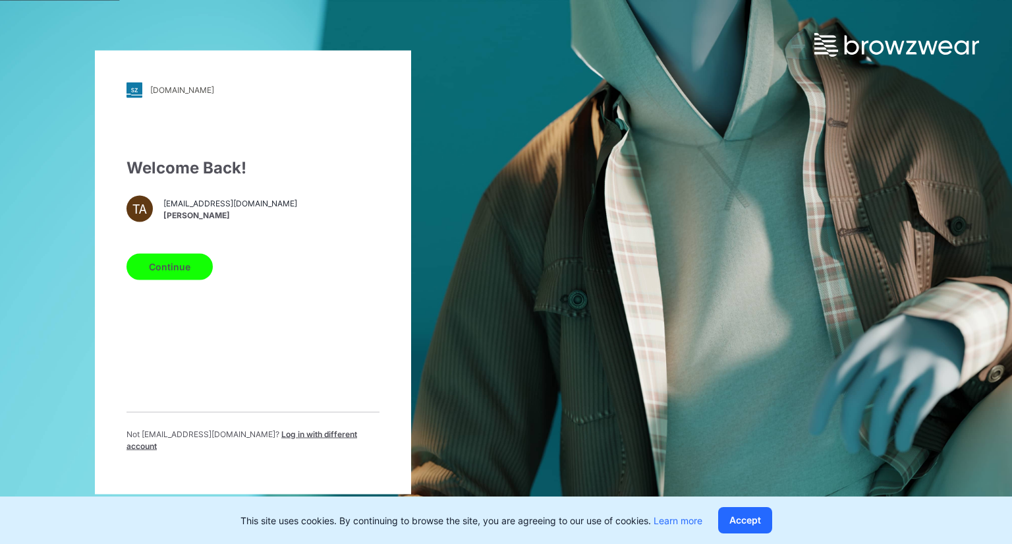
click at [166, 267] on button "Continue" at bounding box center [169, 266] width 86 height 26
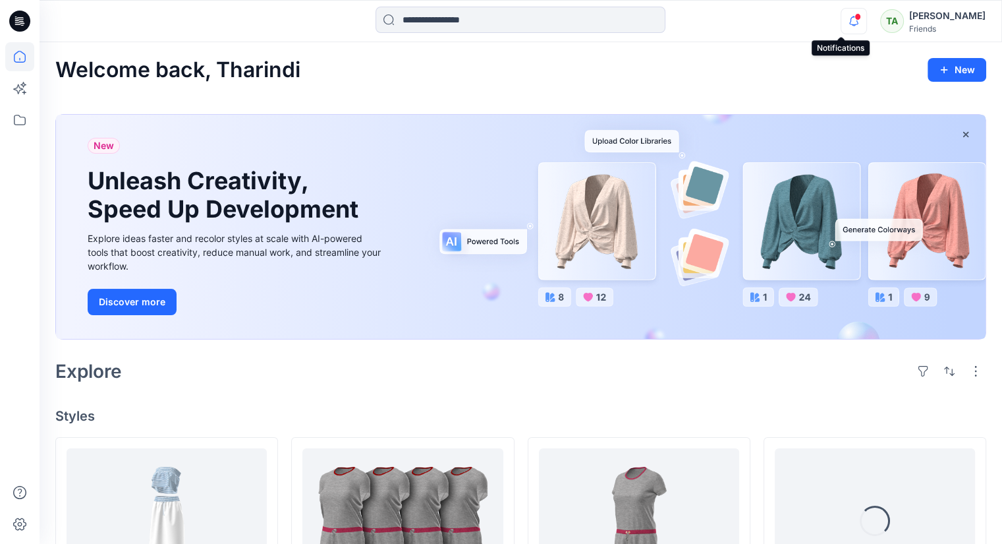
click at [841, 17] on icon "button" at bounding box center [853, 21] width 25 height 26
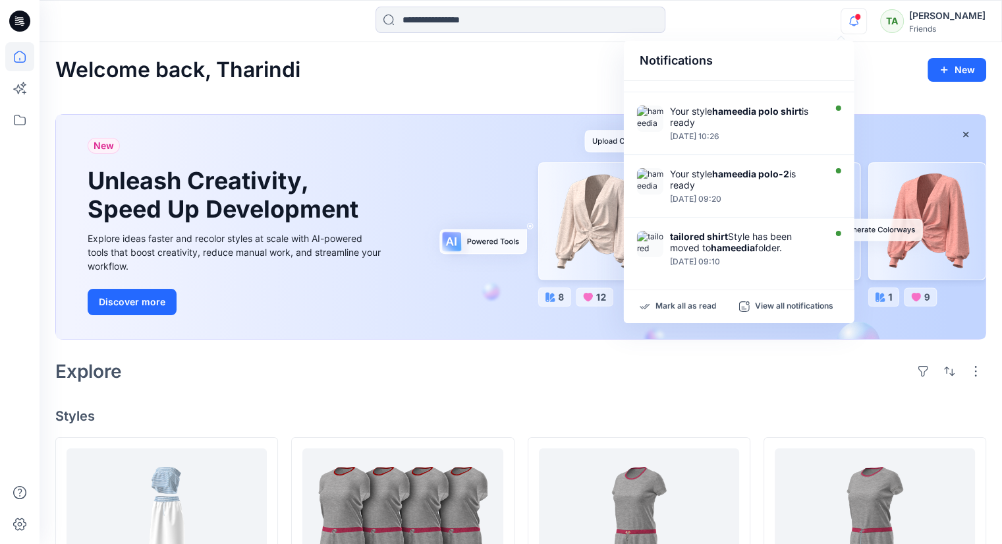
scroll to position [329, 0]
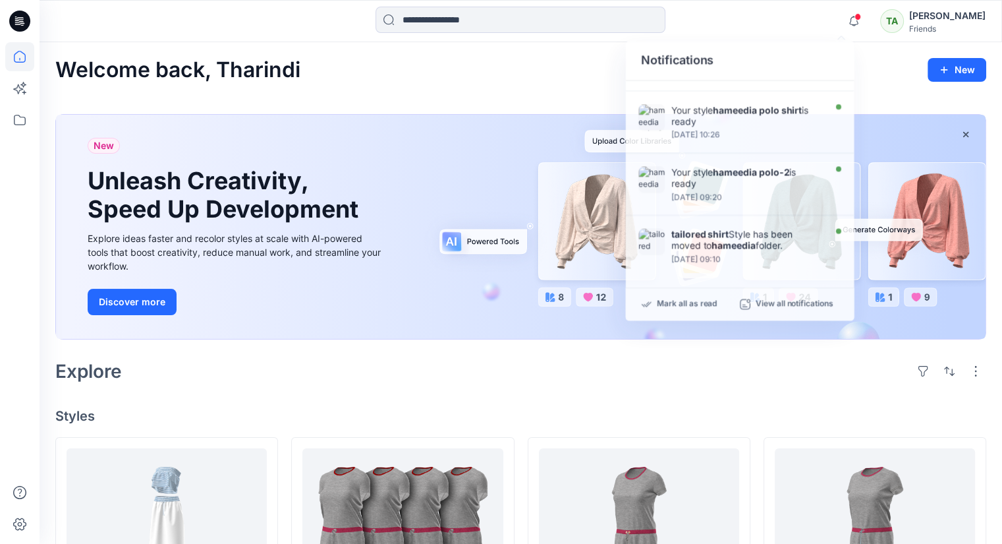
click at [416, 70] on div "Welcome back, Tharindi New" at bounding box center [520, 70] width 931 height 24
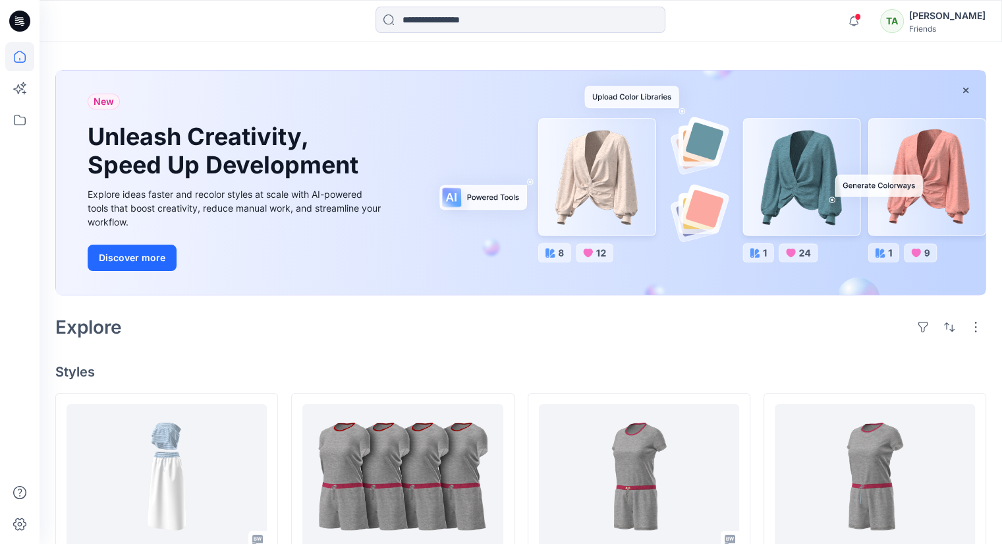
scroll to position [527, 0]
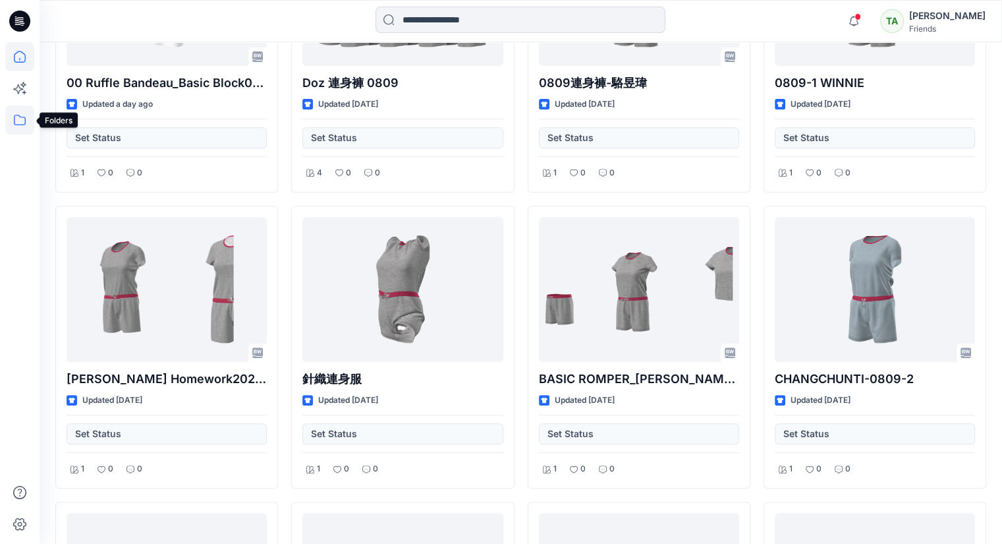
click at [15, 123] on icon at bounding box center [19, 119] width 29 height 29
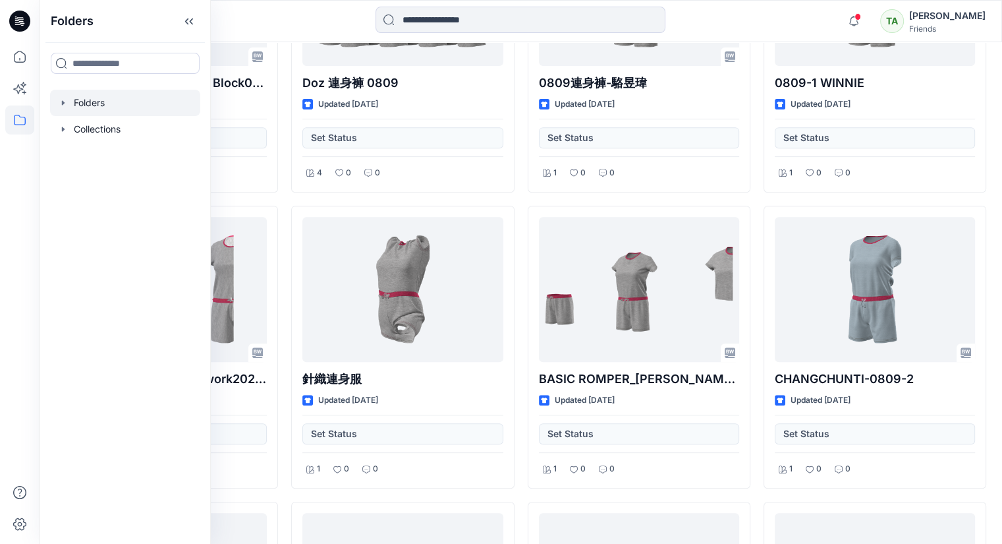
click at [138, 106] on div at bounding box center [125, 103] width 150 height 26
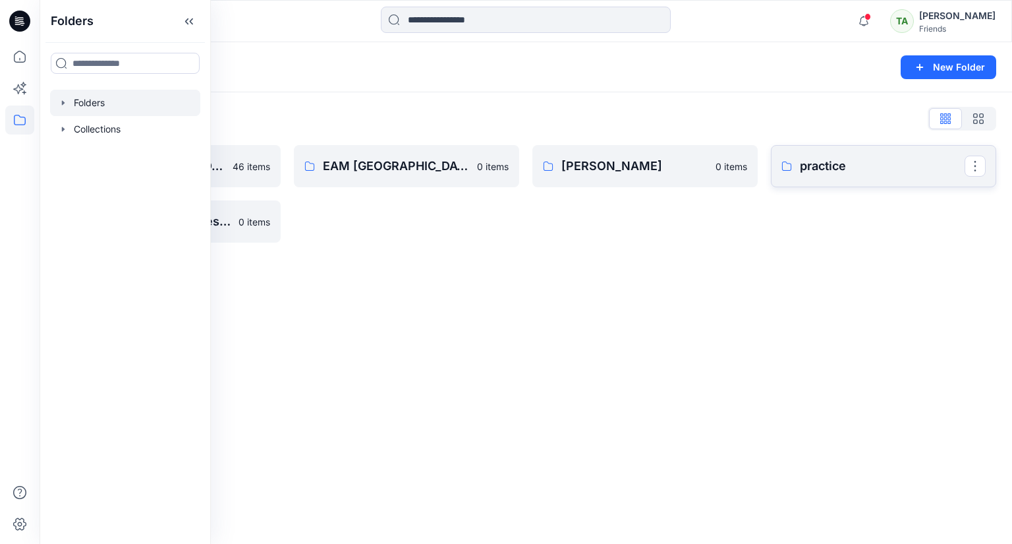
click at [835, 170] on p "practice" at bounding box center [882, 166] width 165 height 18
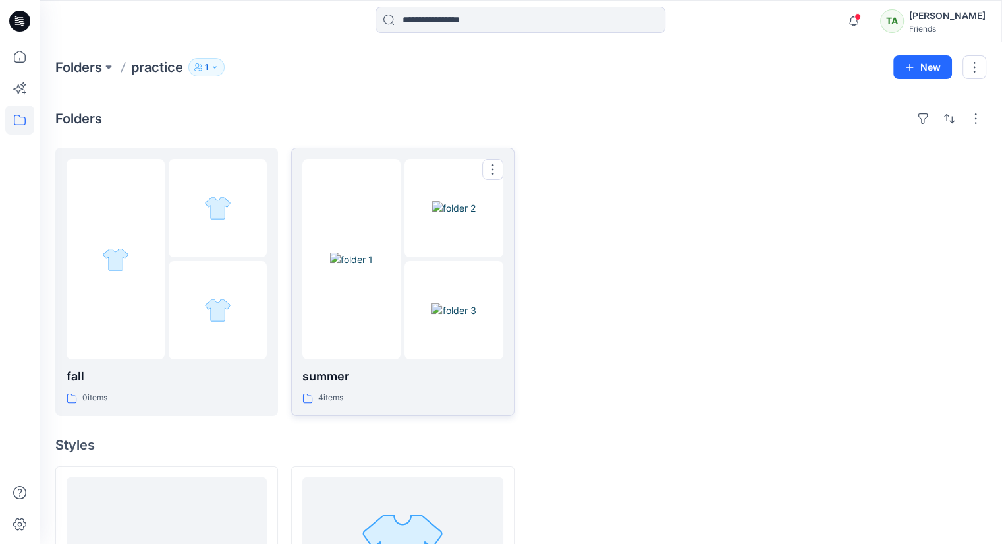
click at [336, 252] on img at bounding box center [351, 259] width 43 height 14
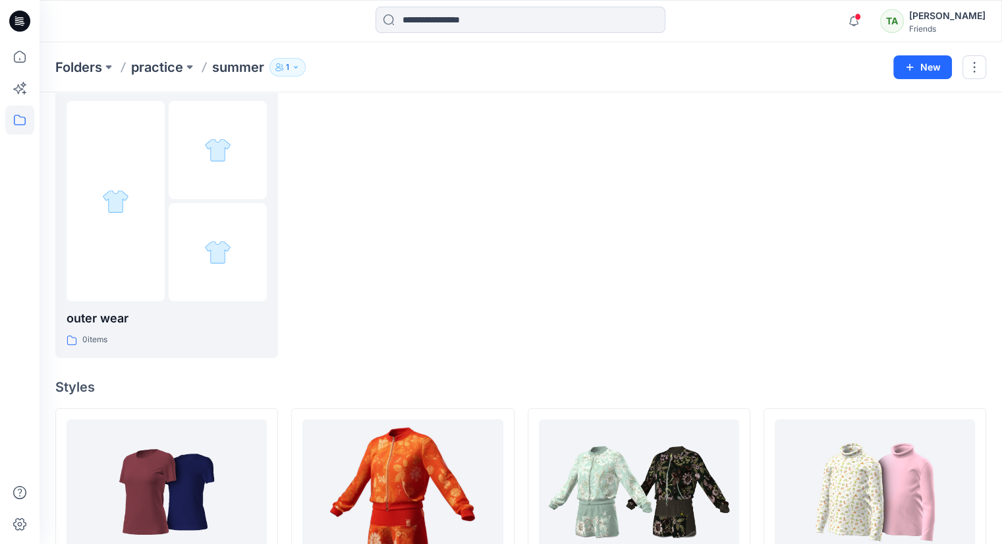
scroll to position [198, 0]
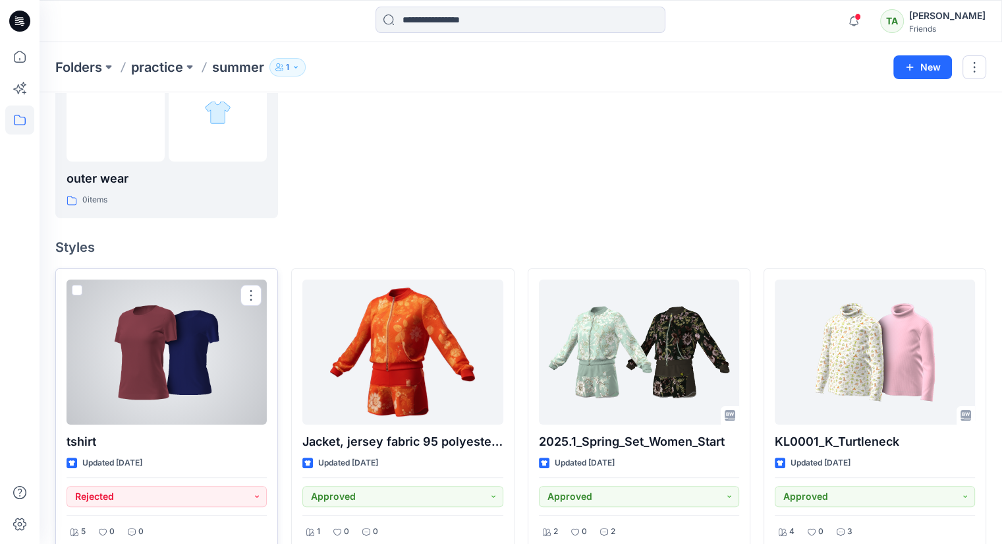
click at [173, 372] on div at bounding box center [167, 351] width 200 height 145
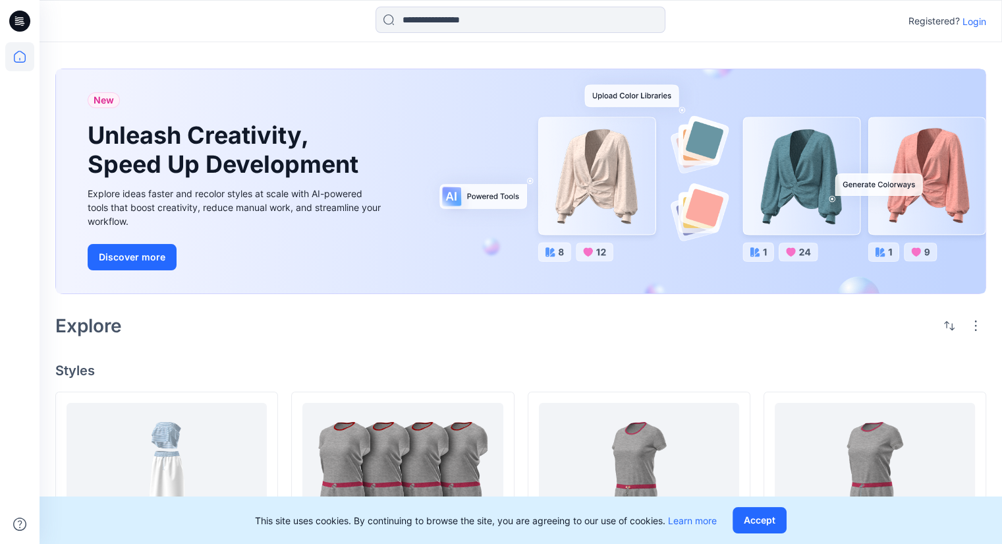
click at [980, 19] on p "Login" at bounding box center [975, 21] width 24 height 14
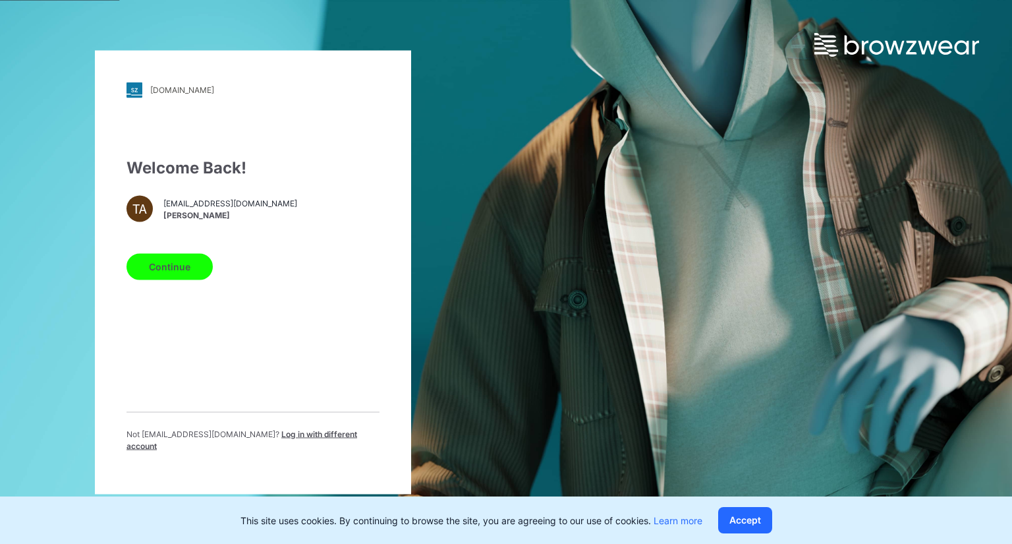
click at [192, 259] on button "Continue" at bounding box center [169, 266] width 86 height 26
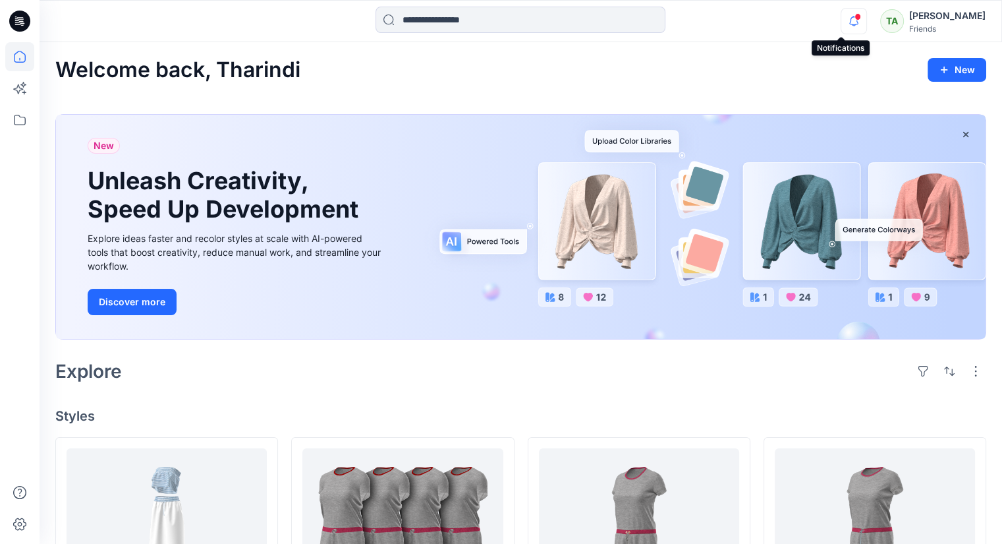
click at [850, 17] on icon "button" at bounding box center [853, 21] width 25 height 26
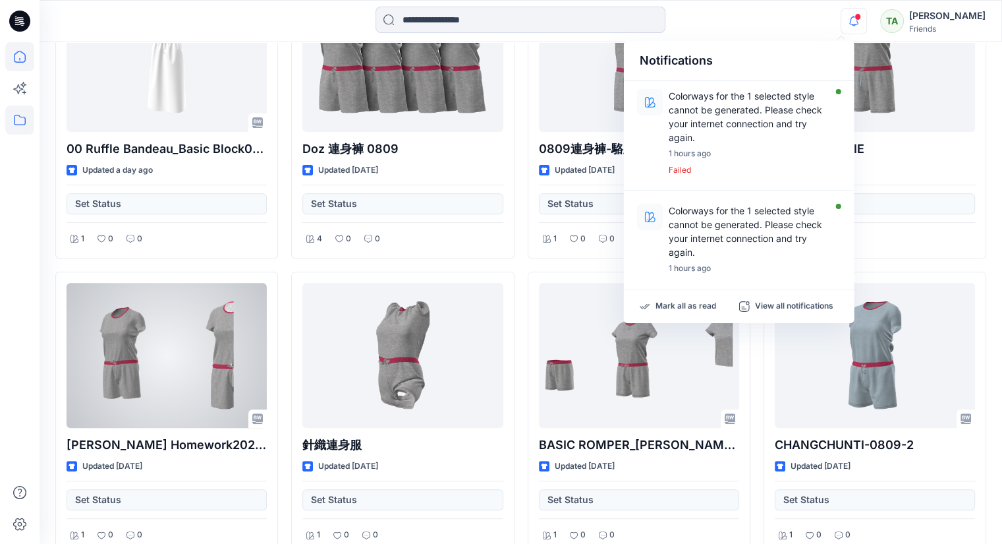
scroll to position [395, 0]
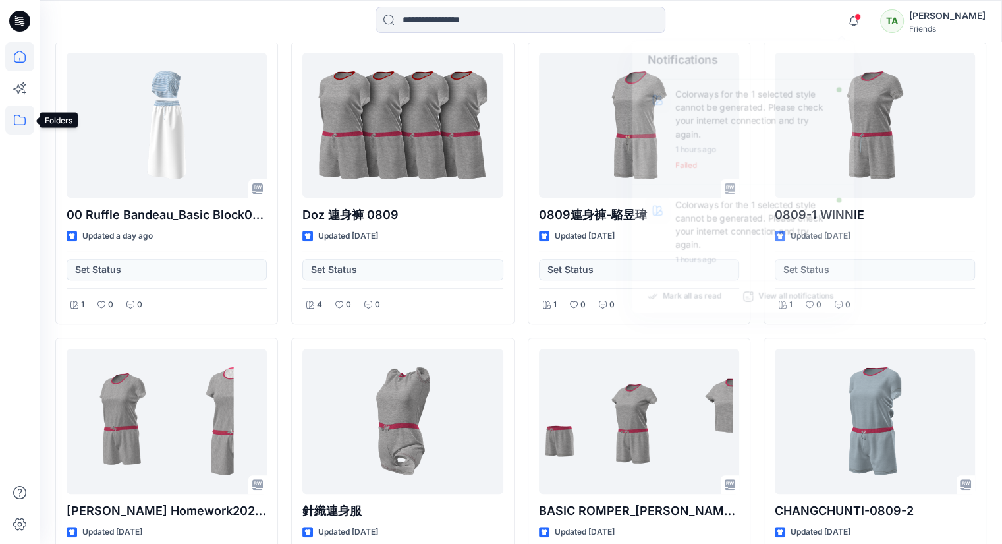
click at [23, 128] on icon at bounding box center [19, 119] width 29 height 29
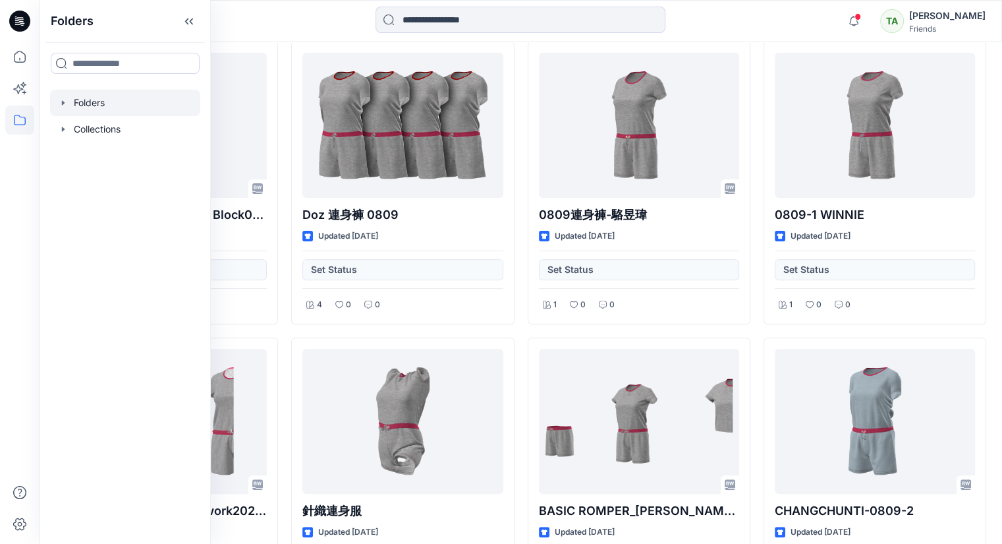
click at [133, 103] on div at bounding box center [125, 103] width 150 height 26
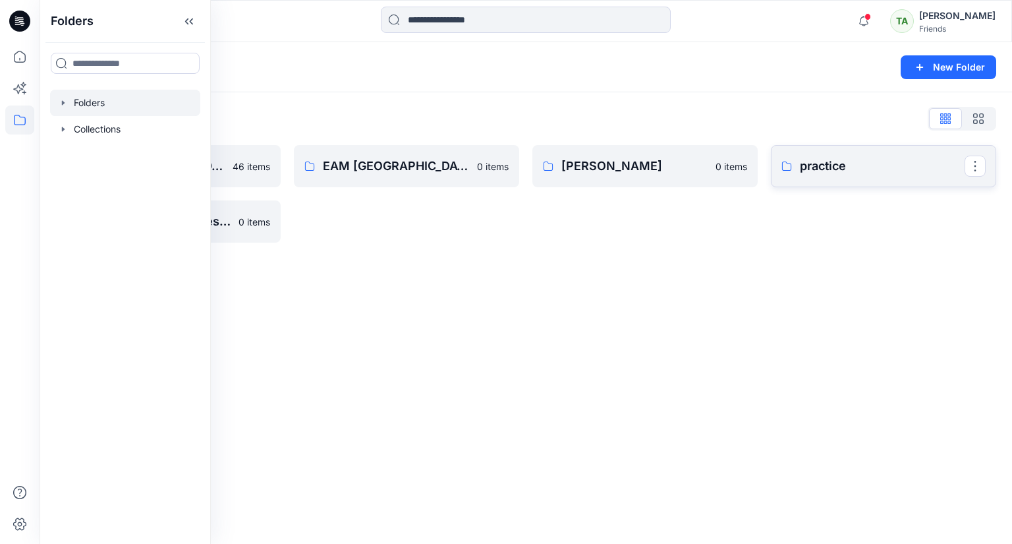
click at [915, 171] on p "practice" at bounding box center [882, 166] width 165 height 18
